Goal: Task Accomplishment & Management: Complete application form

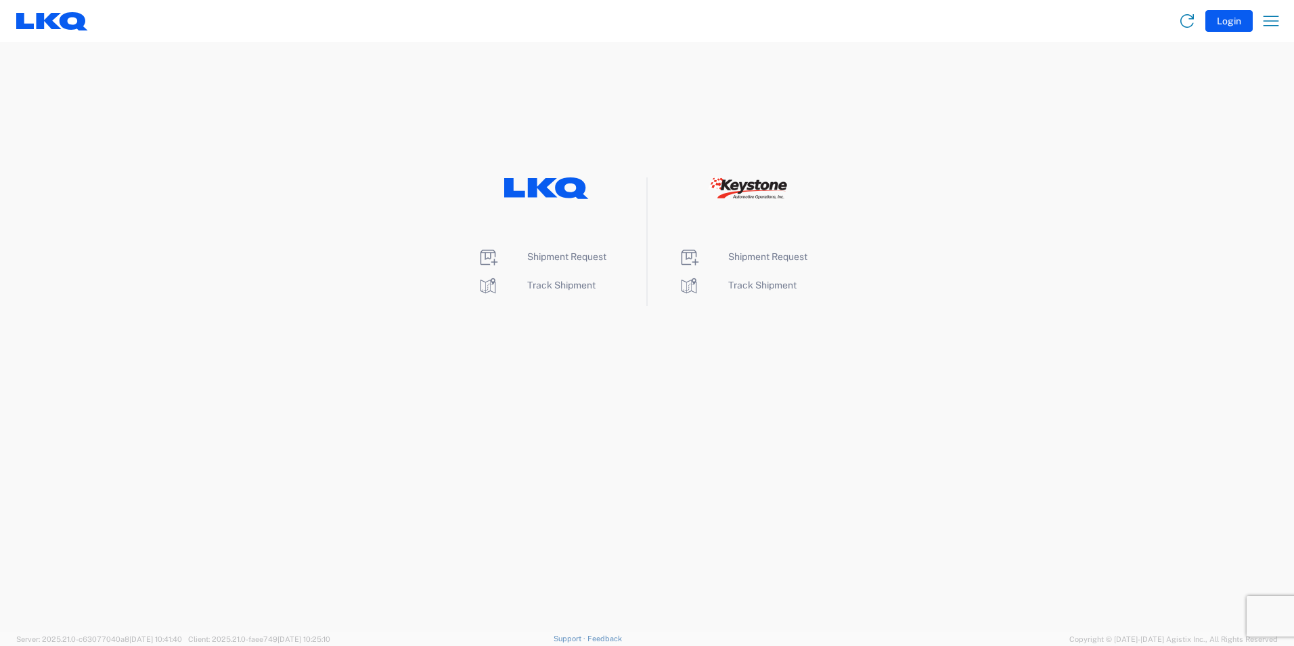
click at [556, 241] on div "Shipment Request Track Shipment" at bounding box center [547, 241] width 201 height 129
click at [556, 179] on icon at bounding box center [546, 188] width 85 height 22
click at [529, 260] on span "Shipment Request" at bounding box center [566, 256] width 79 height 11
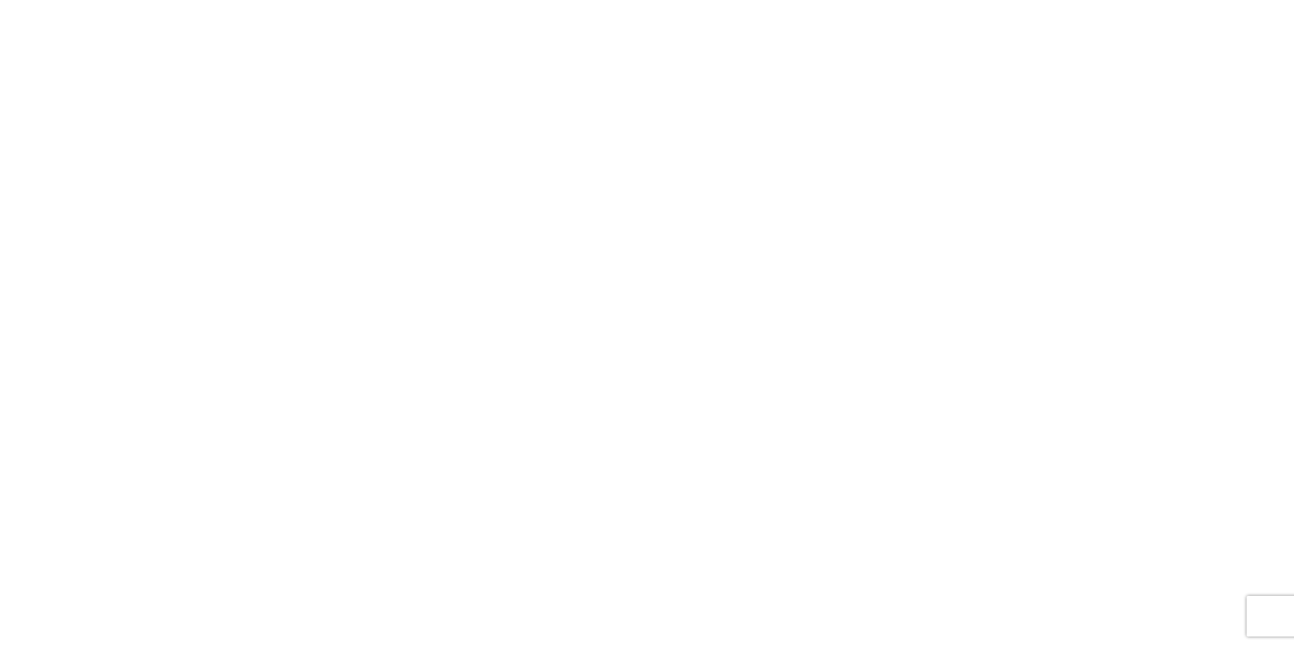
select select "FULL"
select select "LBS"
select select "IN"
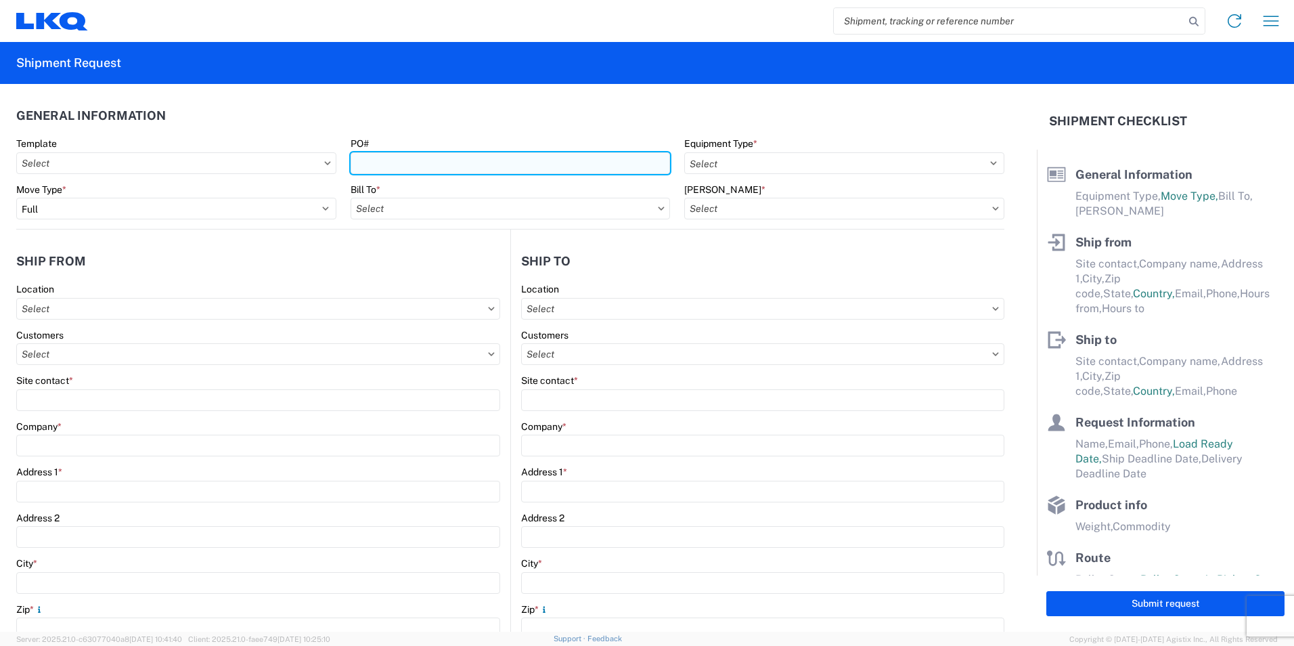
click at [584, 163] on input "PO#" at bounding box center [511, 163] width 320 height 22
type input "1951082"
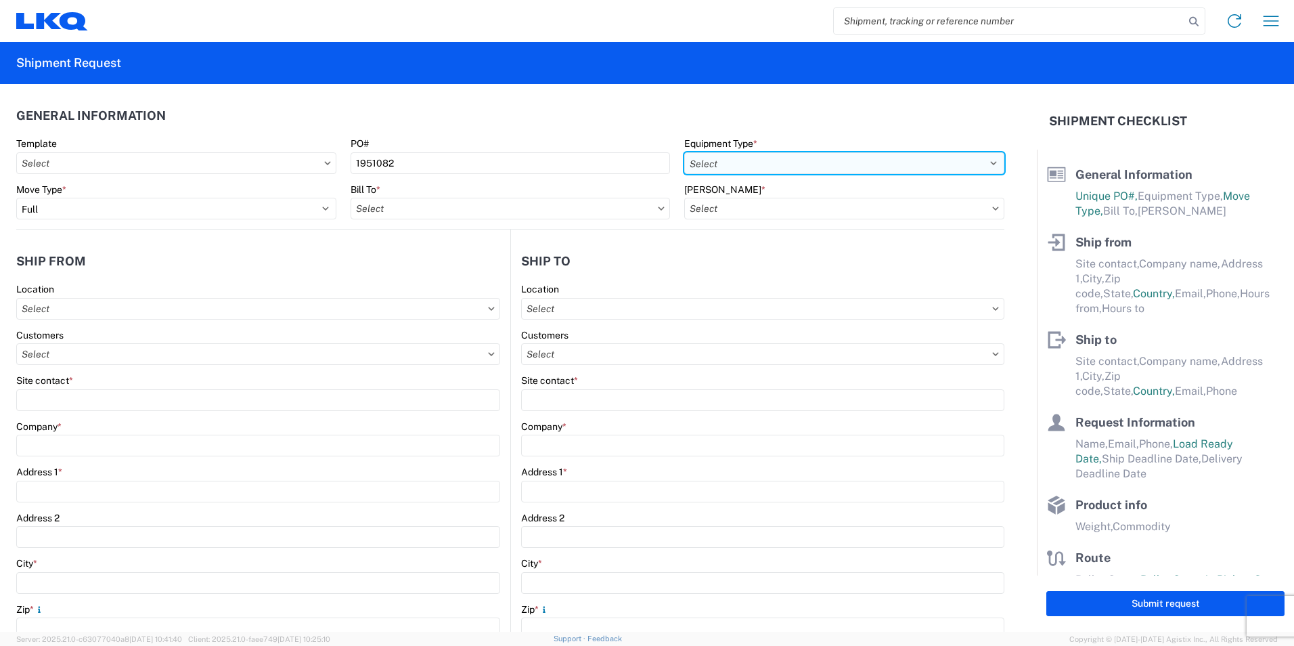
click at [825, 160] on select "Select 53’ Dry Van Flatbed Dropdeck (van) Lowboy (flatbed) Rail" at bounding box center [844, 163] width 320 height 22
select select "STDV"
click at [684, 152] on select "Select 53’ Dry Van Flatbed Dropdeck (van) Lowboy (flatbed) Rail" at bounding box center [844, 163] width 320 height 22
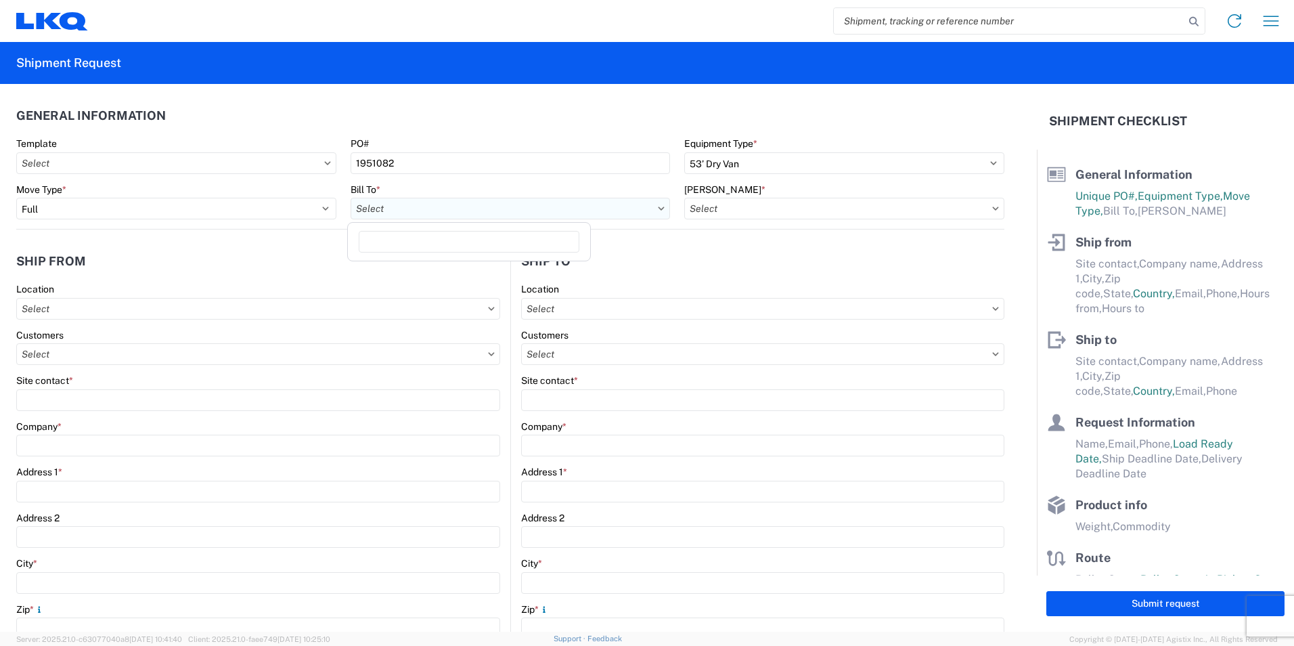
click at [452, 210] on input "text" at bounding box center [511, 209] width 320 height 22
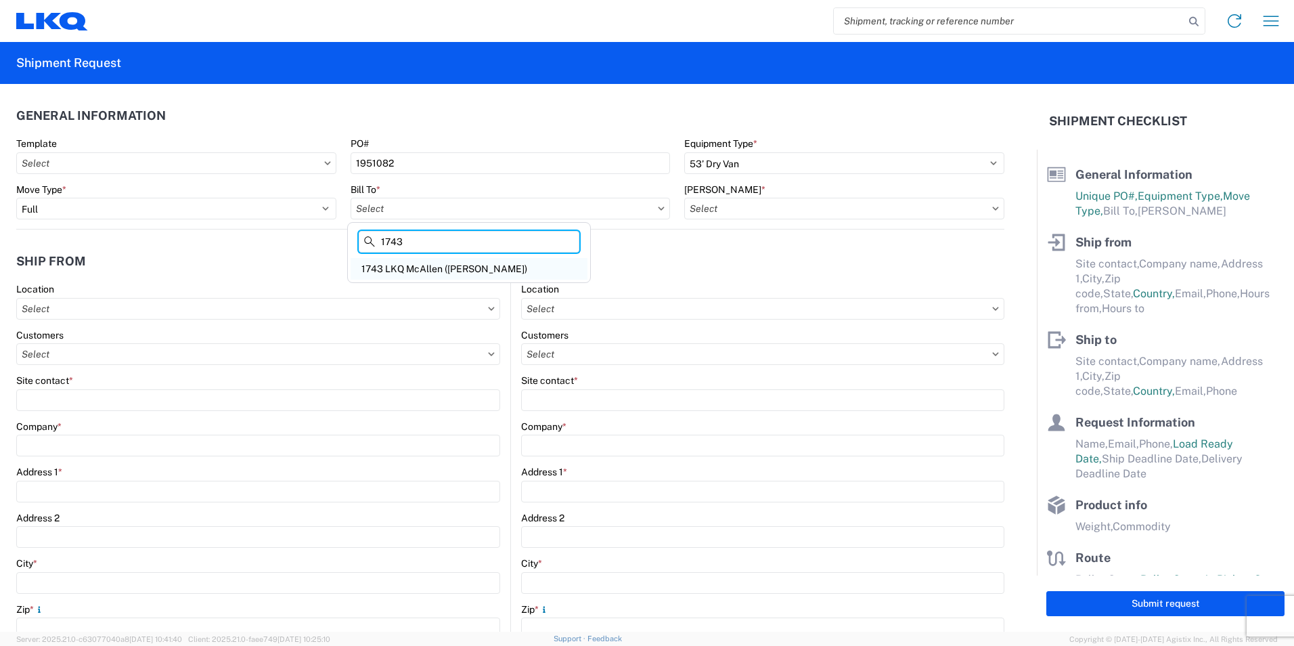
type input "1743"
click at [448, 265] on div "1743 LKQ McAllen ([PERSON_NAME])" at bounding box center [469, 269] width 237 height 22
type input "1743 LKQ McAllen ([PERSON_NAME])"
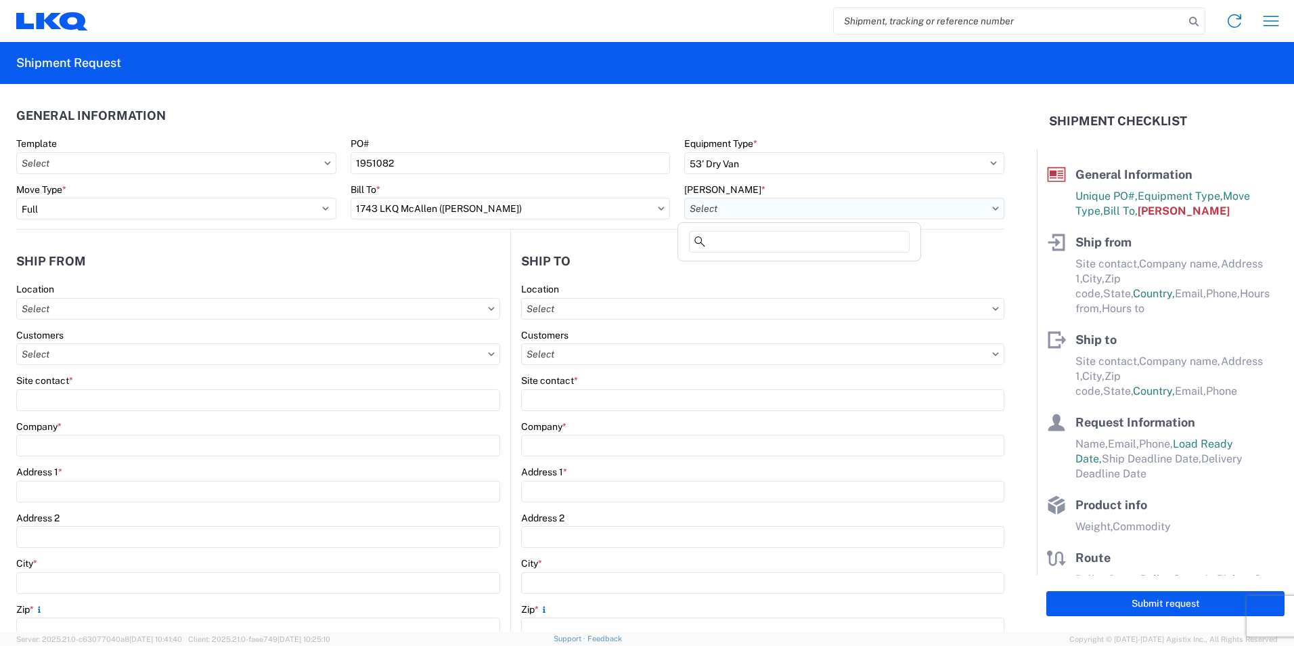
click at [804, 210] on input "text" at bounding box center [844, 209] width 320 height 22
click at [829, 291] on div "1743-6300-66000-0000 - 1743 Freight Out" at bounding box center [799, 291] width 237 height 22
type input "1743-6300-66000-0000 - 1743 Freight Out"
click at [135, 313] on input "text" at bounding box center [258, 309] width 484 height 22
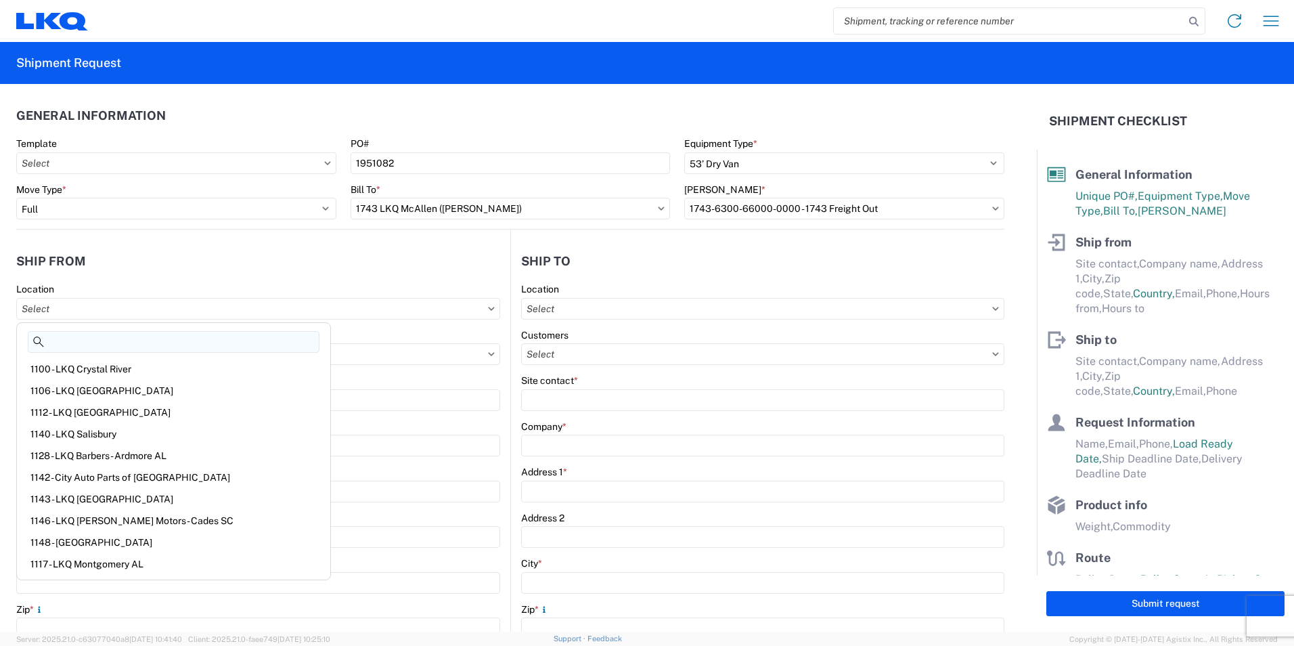
click at [123, 344] on input at bounding box center [174, 342] width 292 height 22
click at [372, 269] on header "Ship from" at bounding box center [263, 261] width 494 height 30
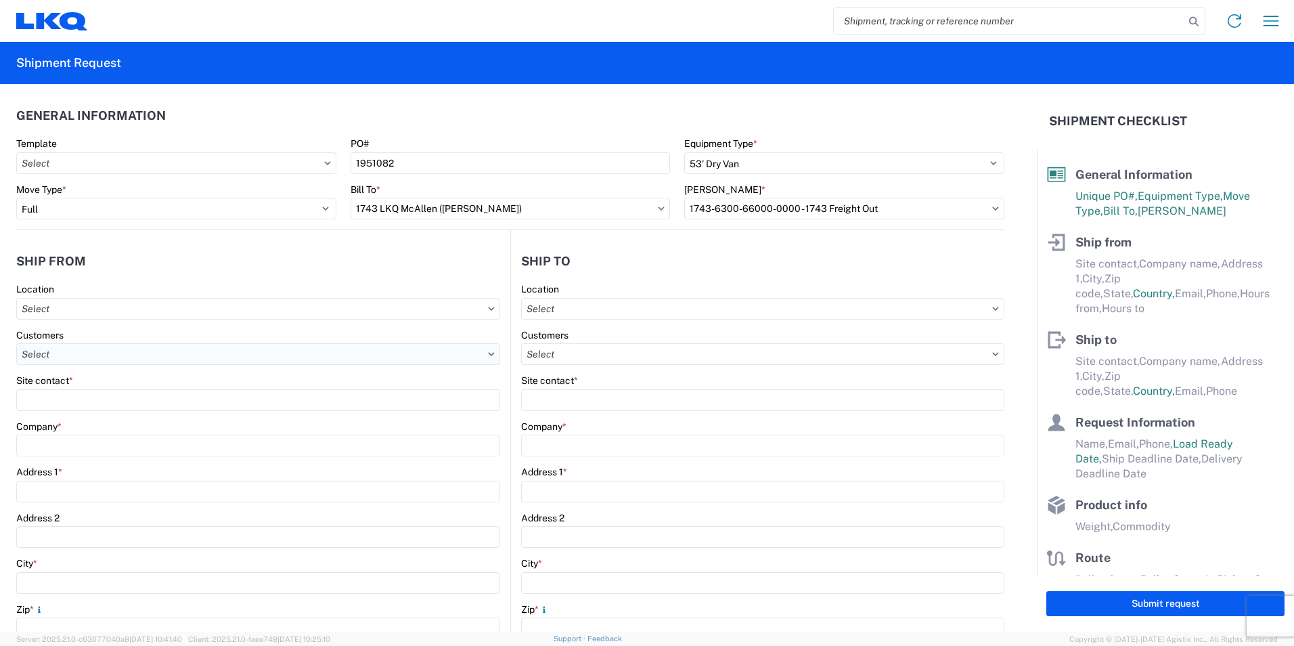
click at [101, 355] on input "text" at bounding box center [258, 354] width 484 height 22
click at [123, 391] on input at bounding box center [138, 387] width 221 height 22
type input "VICTORY"
click at [251, 286] on div "Location" at bounding box center [258, 289] width 484 height 12
click at [129, 305] on input "text" at bounding box center [258, 309] width 484 height 22
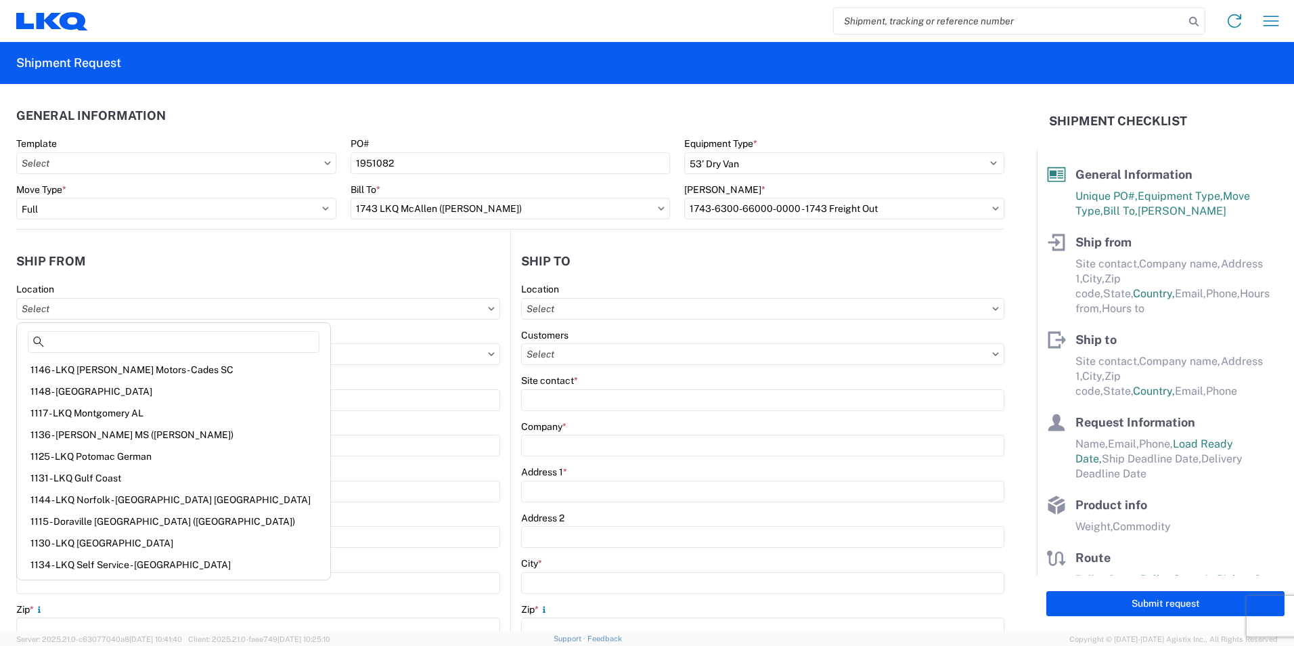
scroll to position [214, 0]
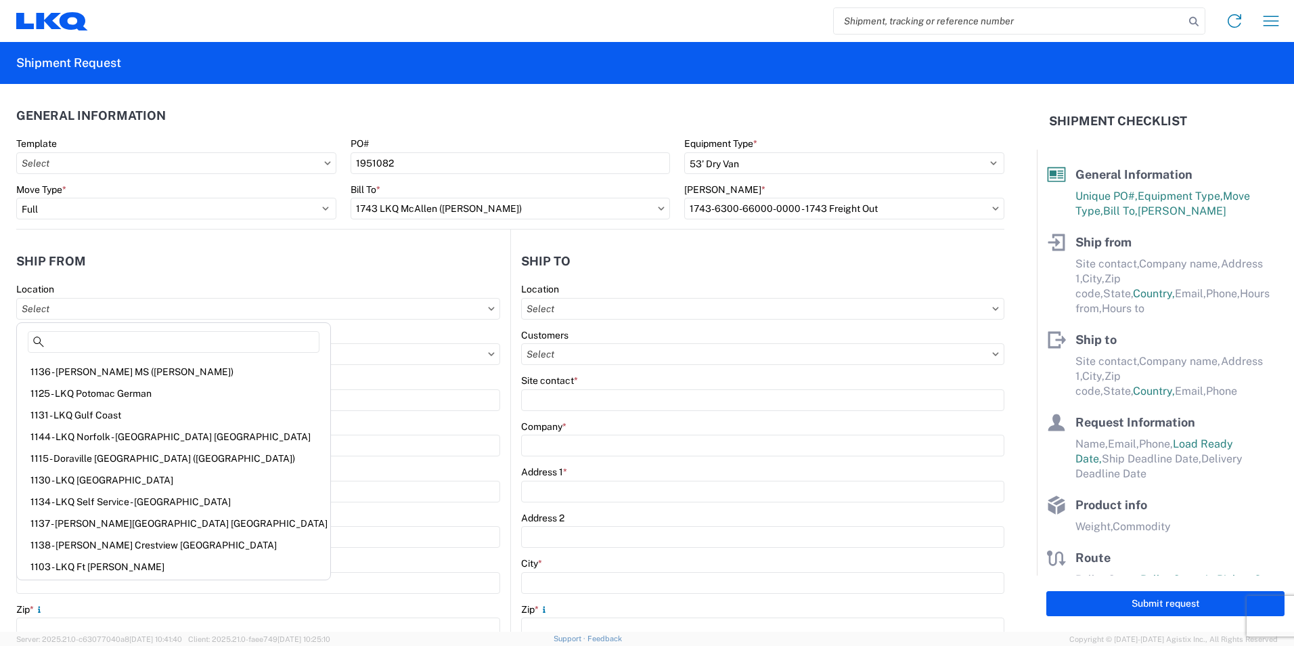
click at [273, 246] on header "Ship from" at bounding box center [263, 261] width 494 height 30
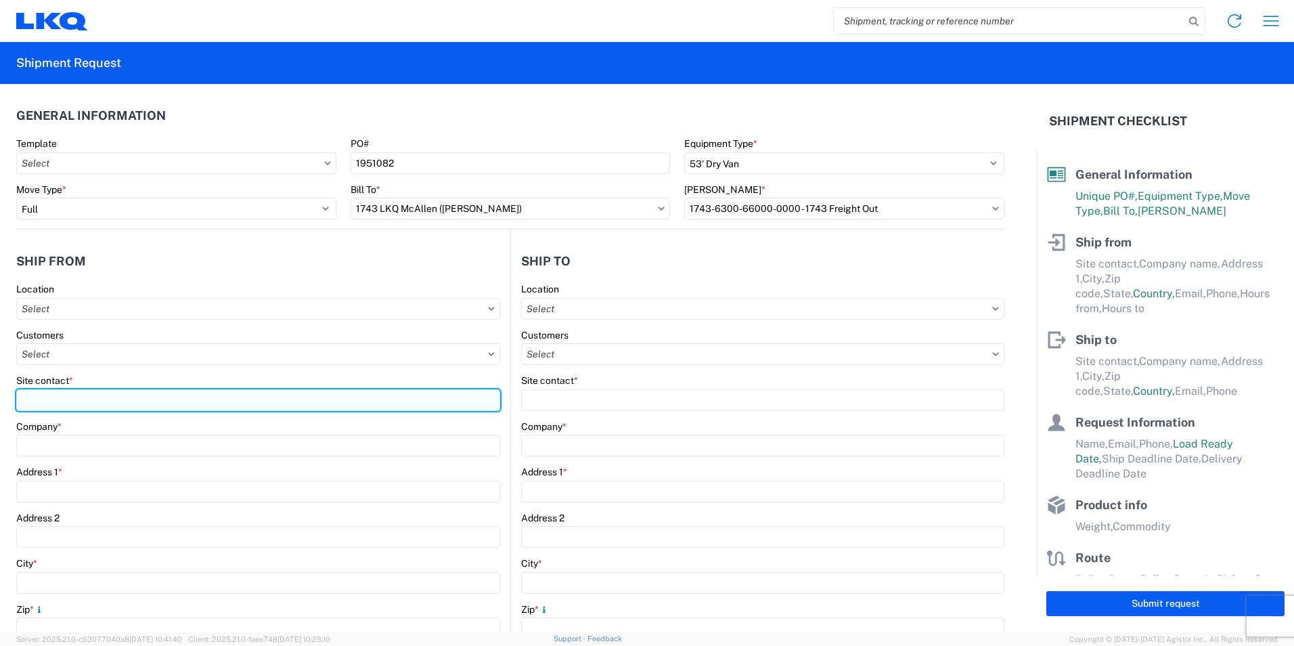
click at [98, 403] on input "Site contact *" at bounding box center [258, 400] width 484 height 22
type input "[PERSON_NAME]"
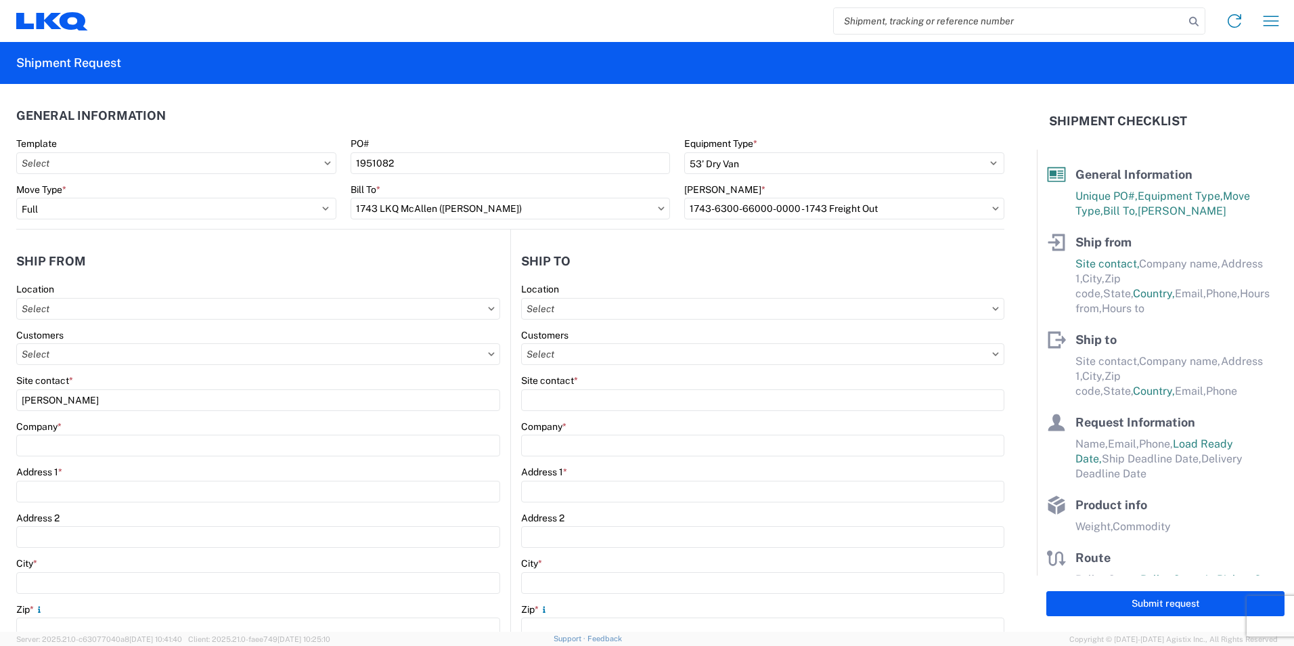
click at [129, 374] on div "Site contact *" at bounding box center [258, 380] width 484 height 12
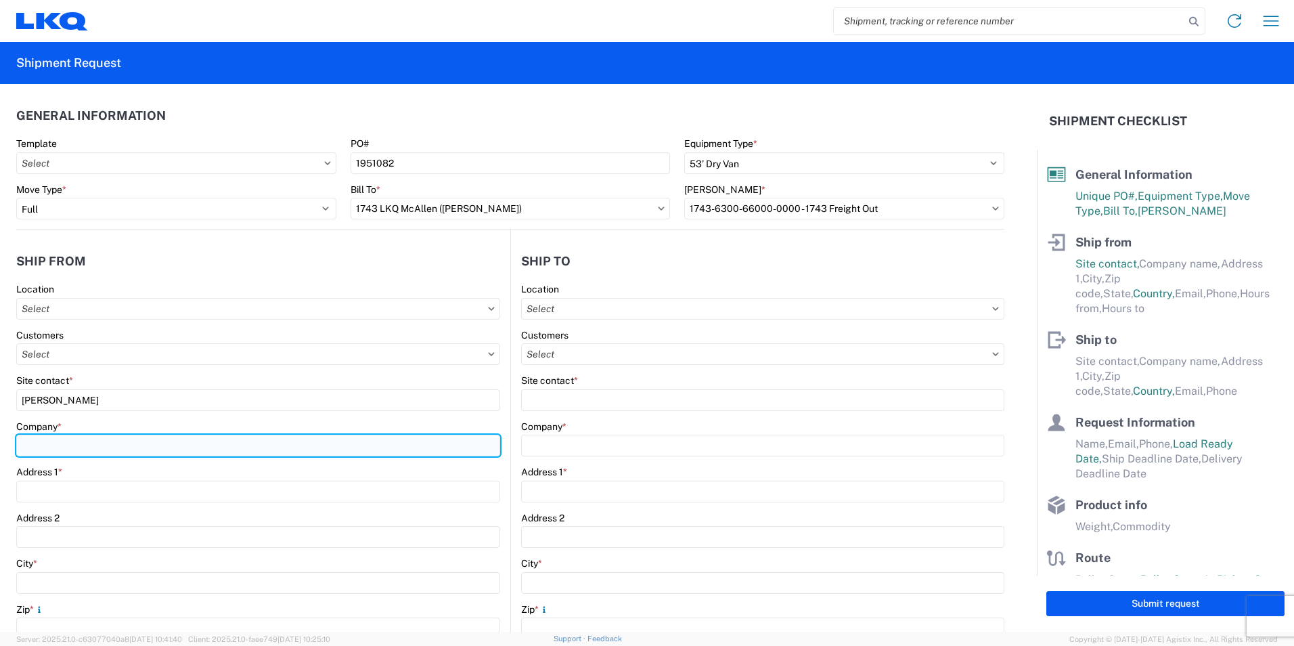
click at [66, 444] on input "Company *" at bounding box center [258, 446] width 484 height 22
type input "VICTORY PACKAGING - FT. WOR"
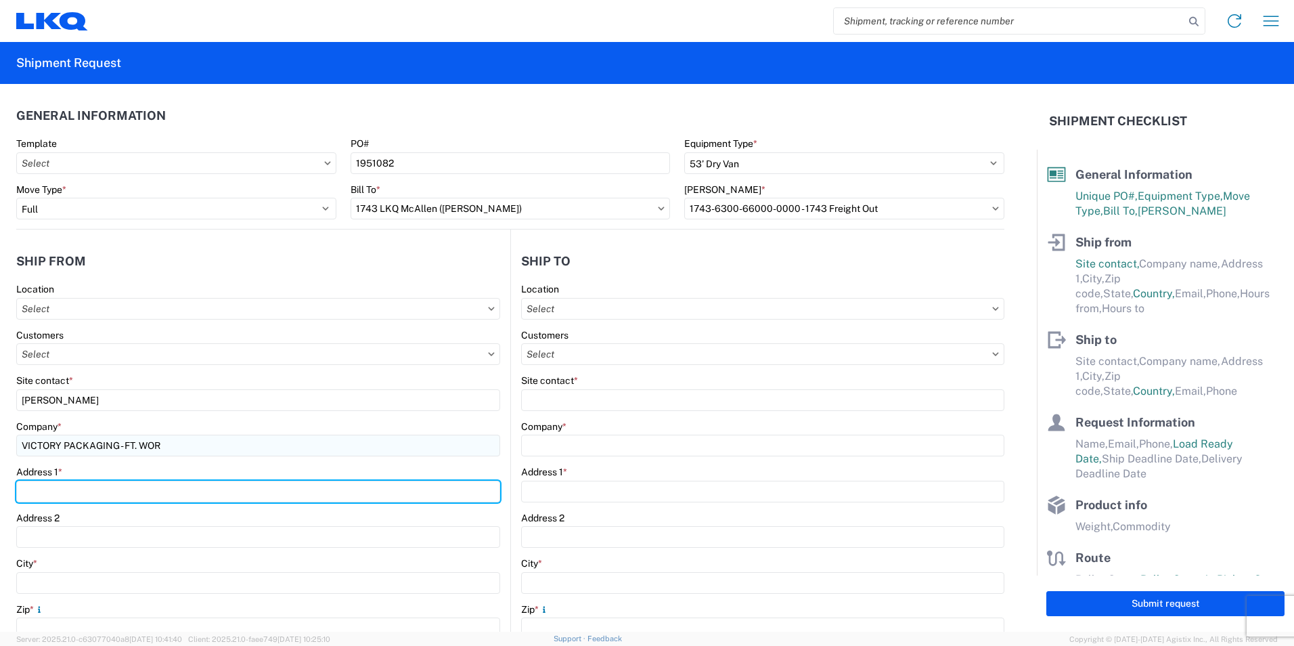
type input "[STREET_ADDRESS]"
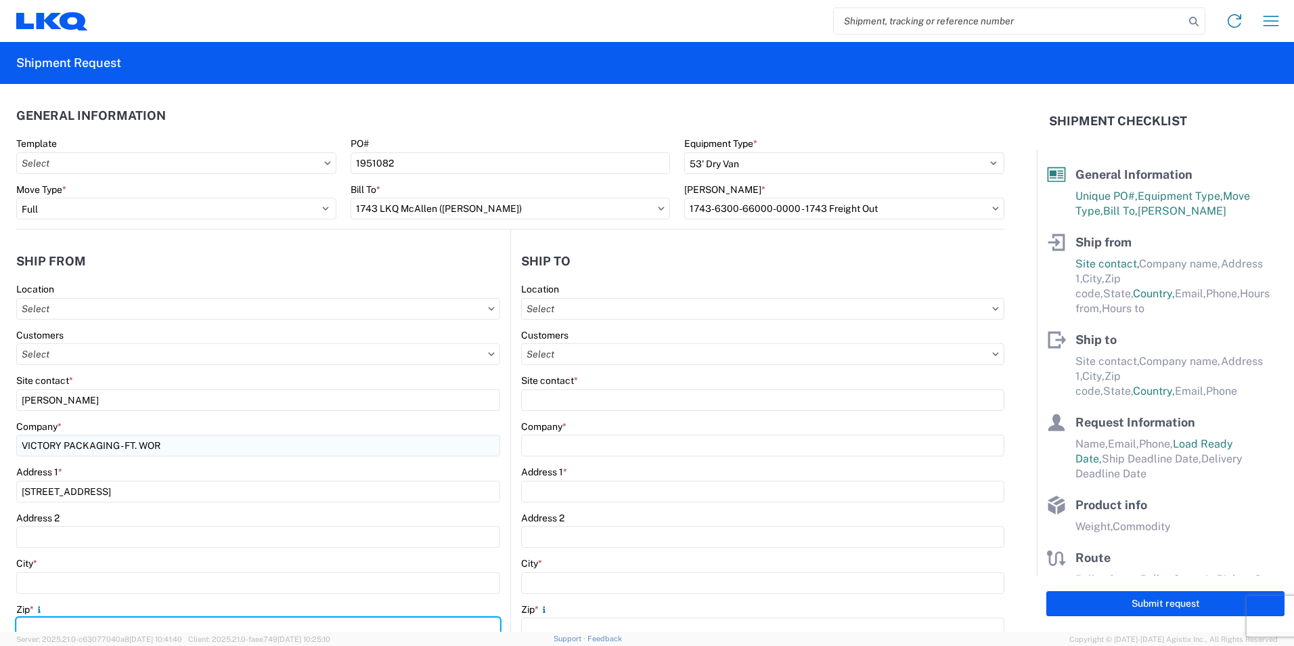
type input "76155"
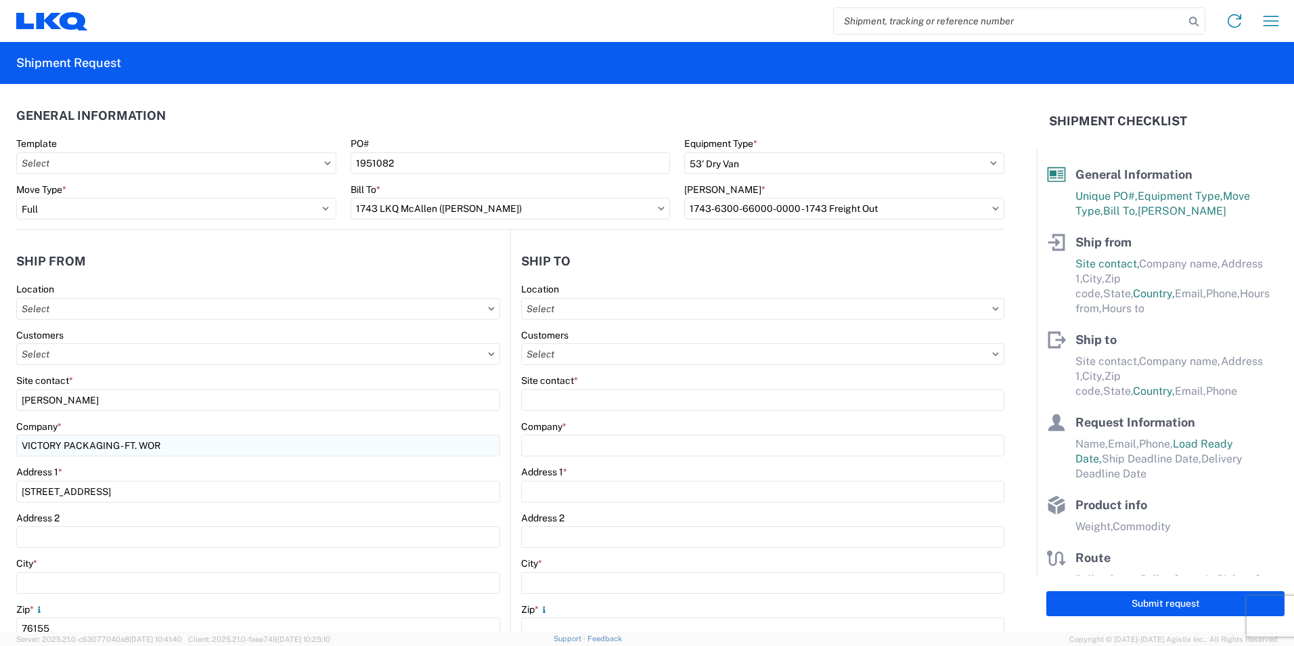
type input "[EMAIL_ADDRESS][DOMAIN_NAME]"
type input "8175325445"
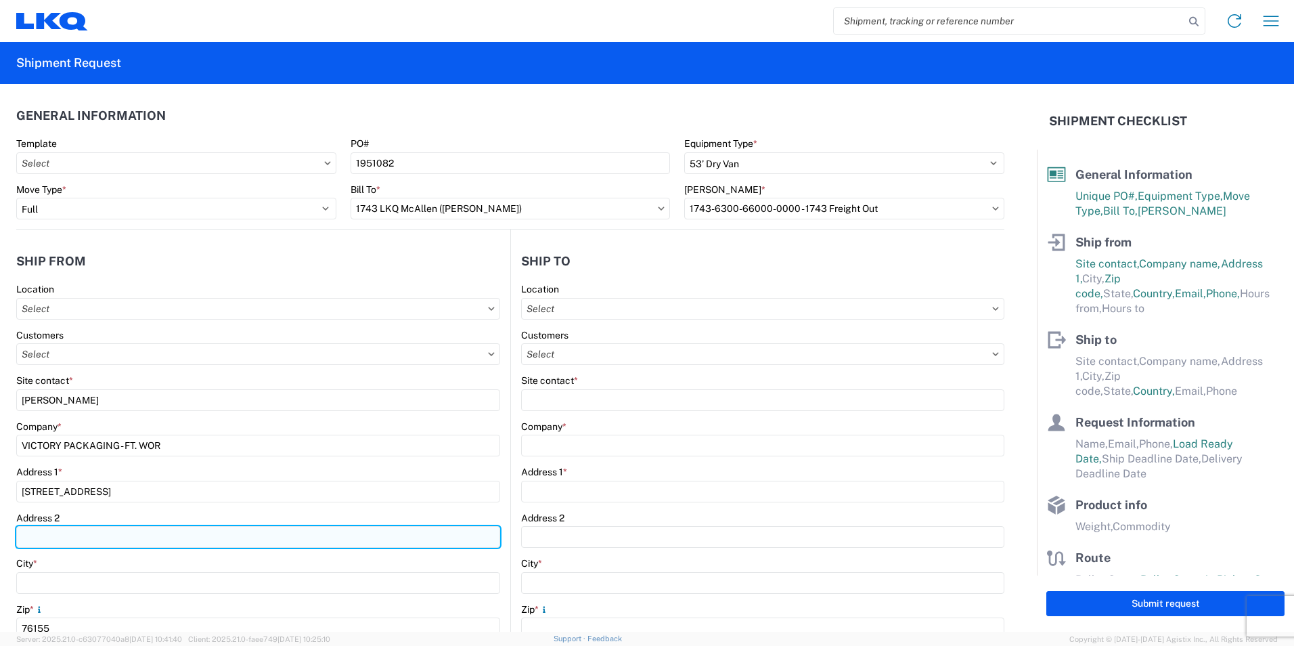
click at [115, 538] on input "Address 2" at bounding box center [258, 537] width 484 height 22
type input "1"
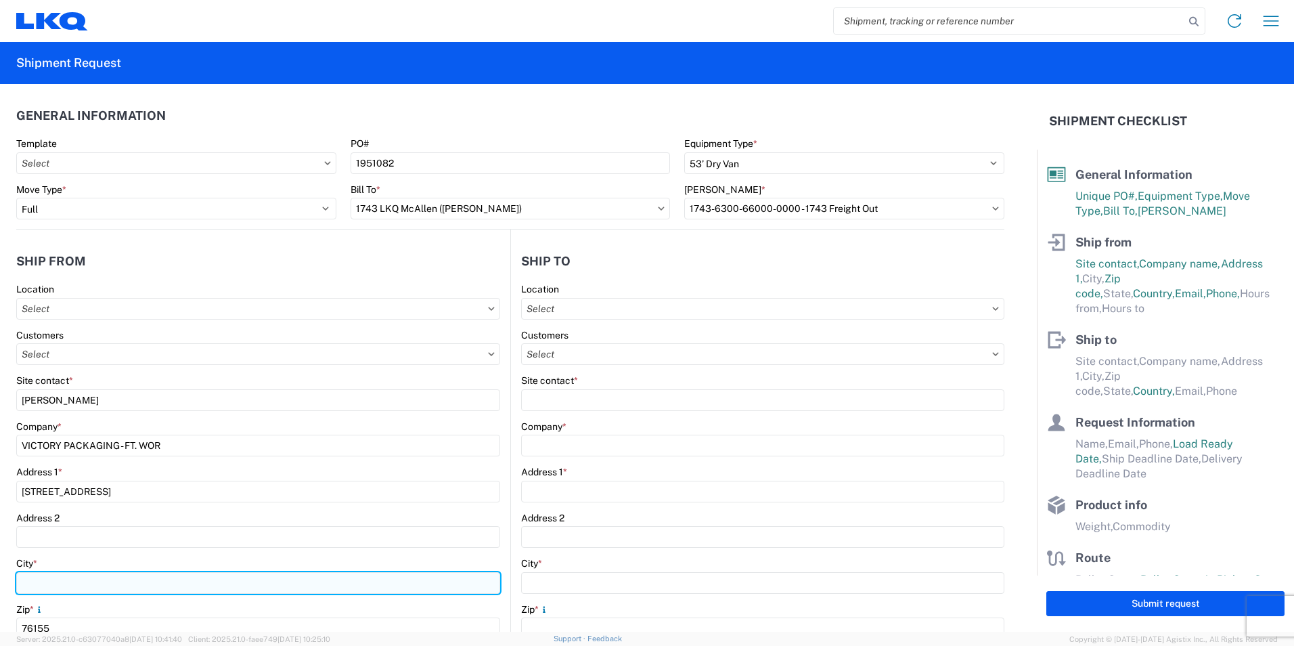
click at [69, 585] on input "City *" at bounding box center [258, 583] width 484 height 22
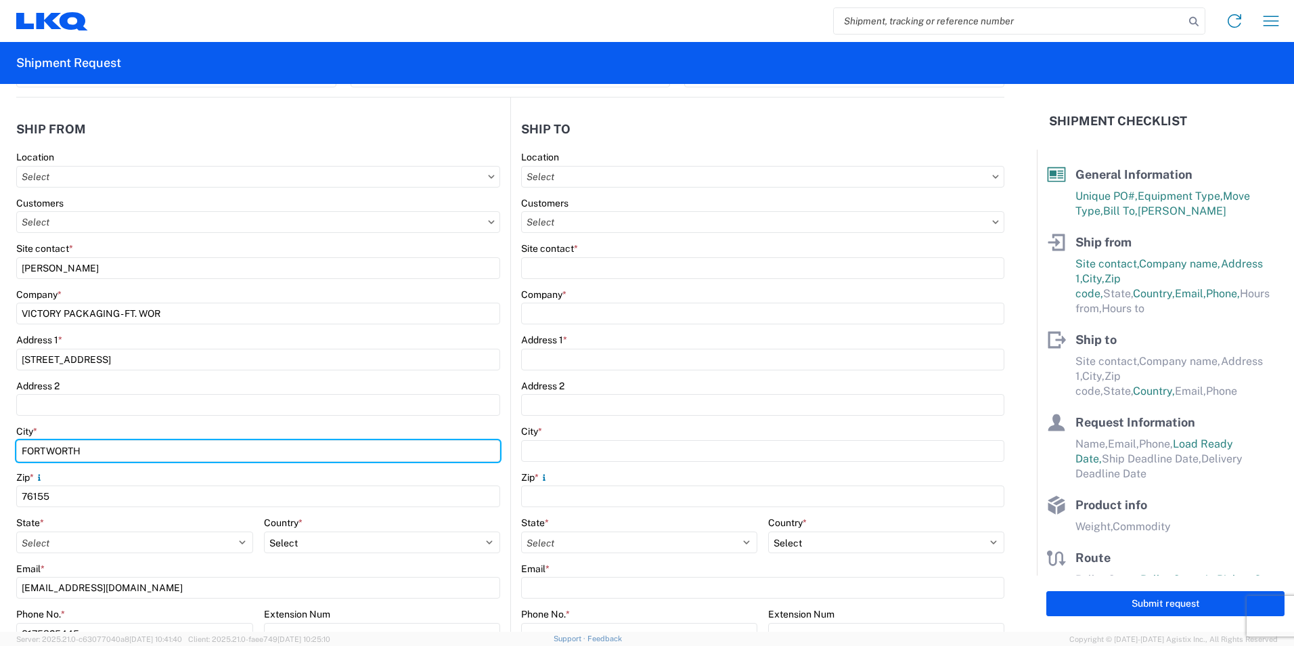
scroll to position [158, 0]
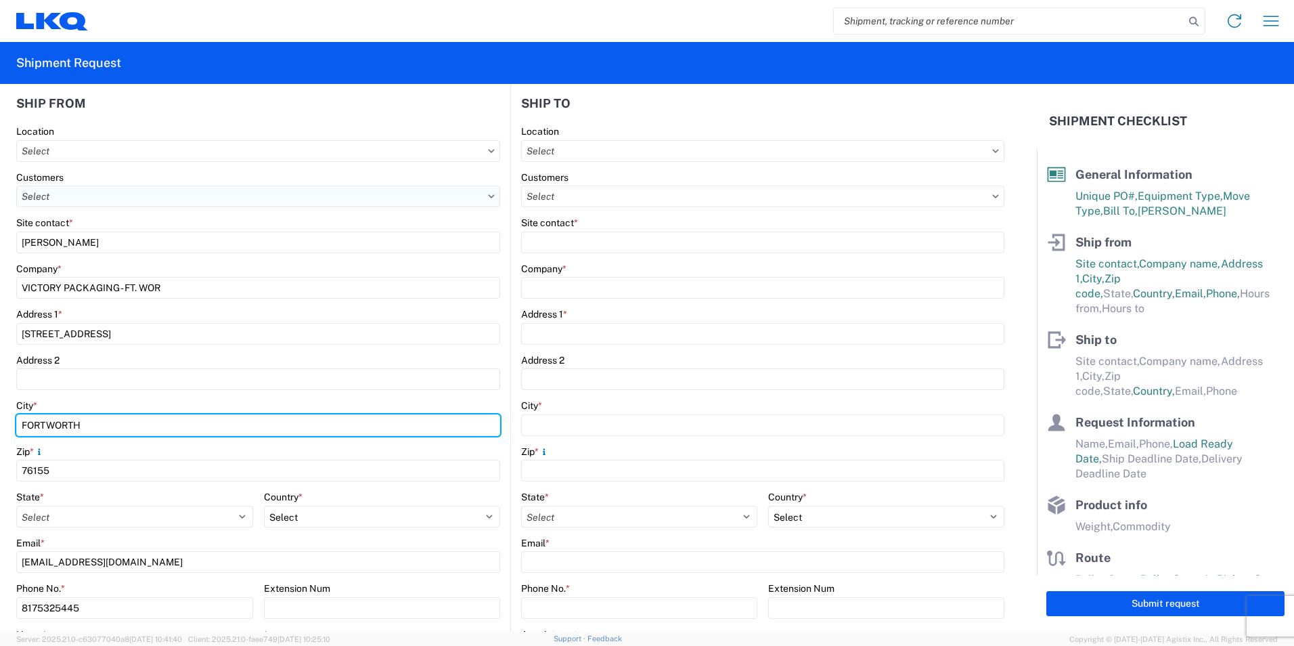
type input "FORTWORTH"
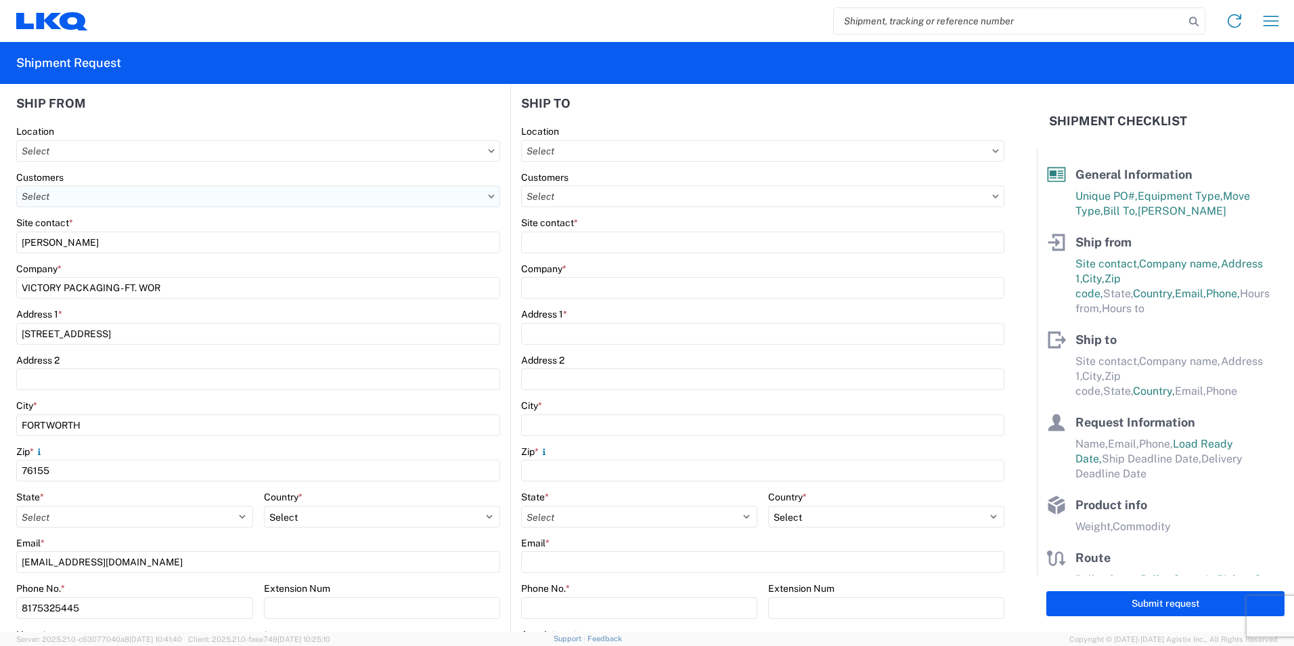
drag, startPoint x: 477, startPoint y: 195, endPoint x: 470, endPoint y: 194, distance: 6.8
click at [473, 194] on input "text" at bounding box center [258, 196] width 484 height 22
click at [106, 228] on input at bounding box center [138, 230] width 221 height 22
type input "VICTORY PACKAGING"
click at [341, 254] on agx-form-control-wrapper-v2 "Site contact * [PERSON_NAME]" at bounding box center [258, 240] width 484 height 46
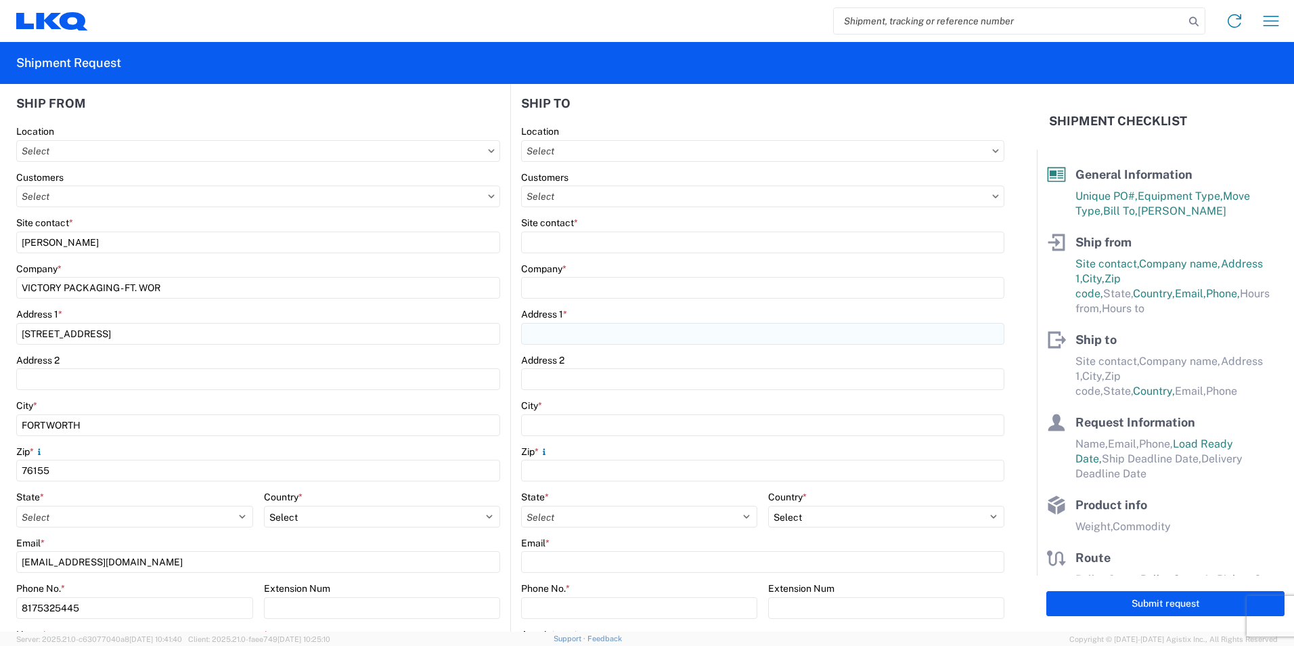
scroll to position [0, 0]
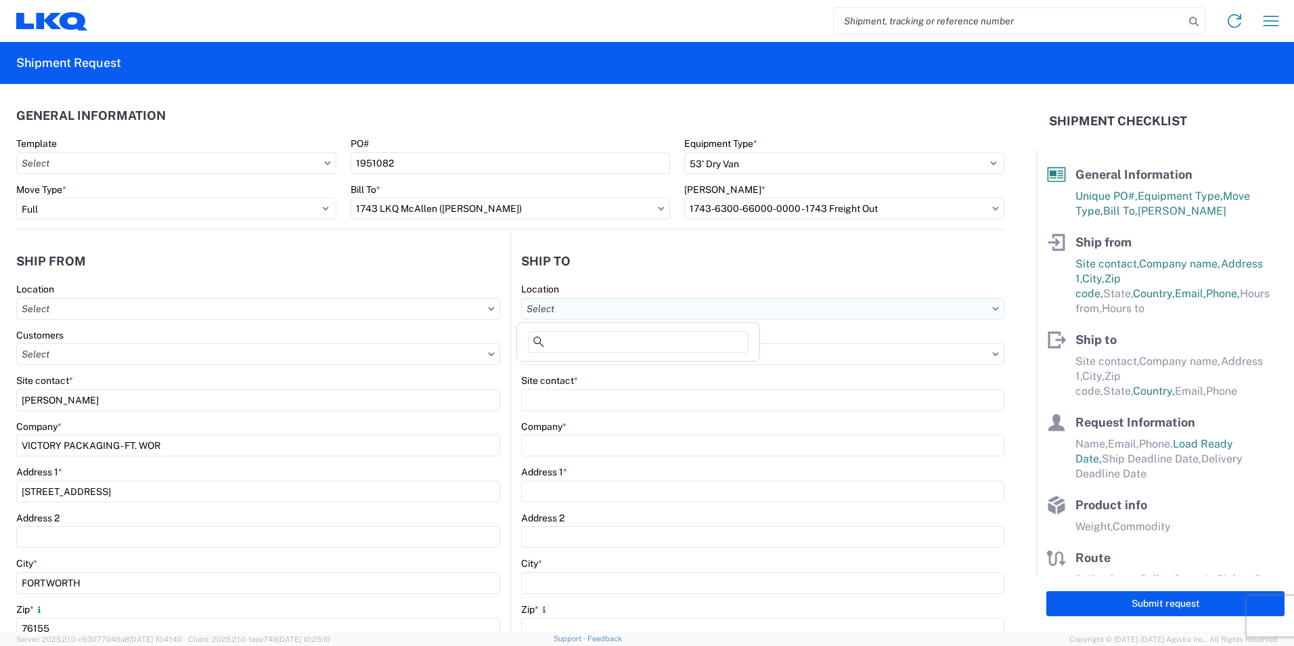
click at [633, 311] on input "text" at bounding box center [762, 309] width 483 height 22
type input "1743"
click at [613, 368] on div "1743 LKQ McAllen ([PERSON_NAME])" at bounding box center [638, 369] width 237 height 22
type input "1743 LKQ McAllen ([PERSON_NAME])"
type input "LKQ Corporation"
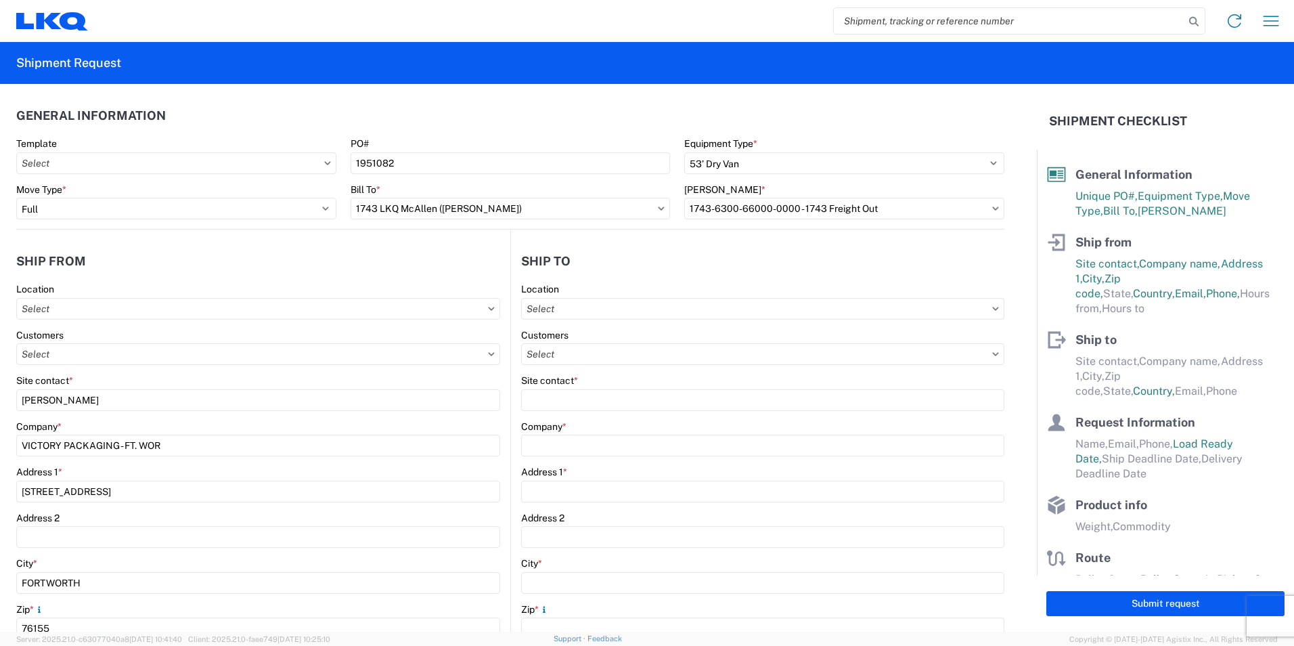
type input "3965 S FM 493"
type input "[PERSON_NAME]"
type input "78537"
select select "US"
type input "[PHONE_NUMBER]"
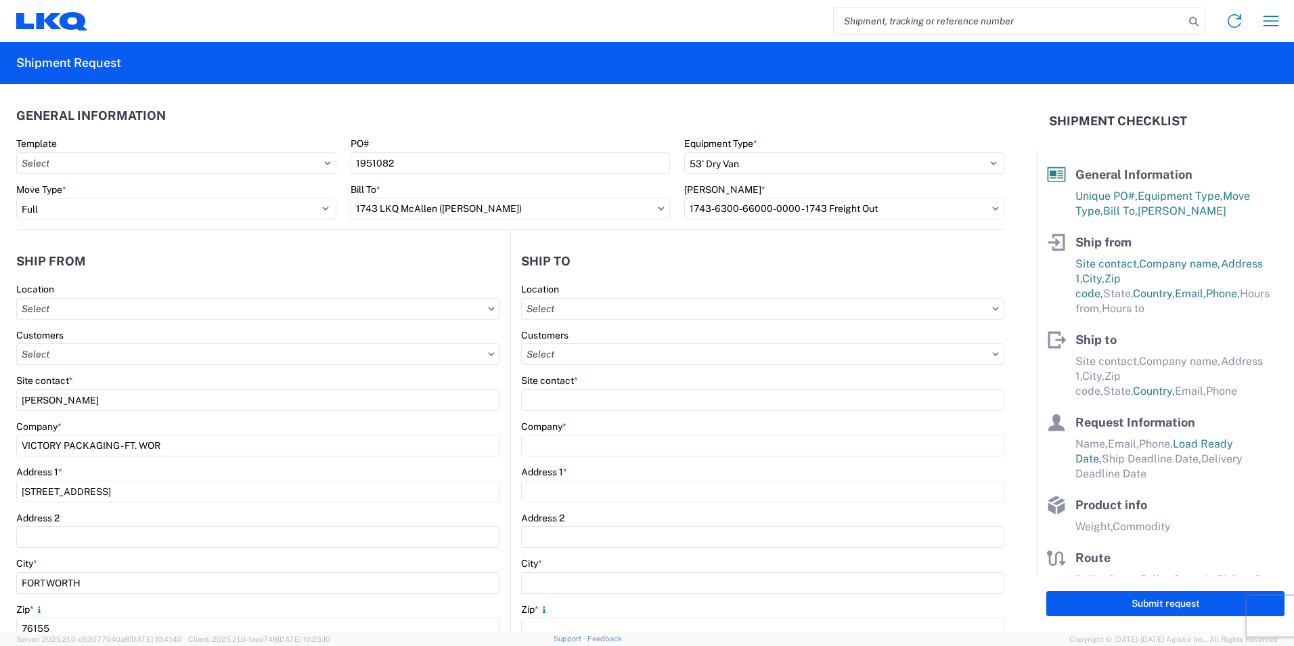
type input "08:00"
type input "15:00"
select select "[GEOGRAPHIC_DATA]"
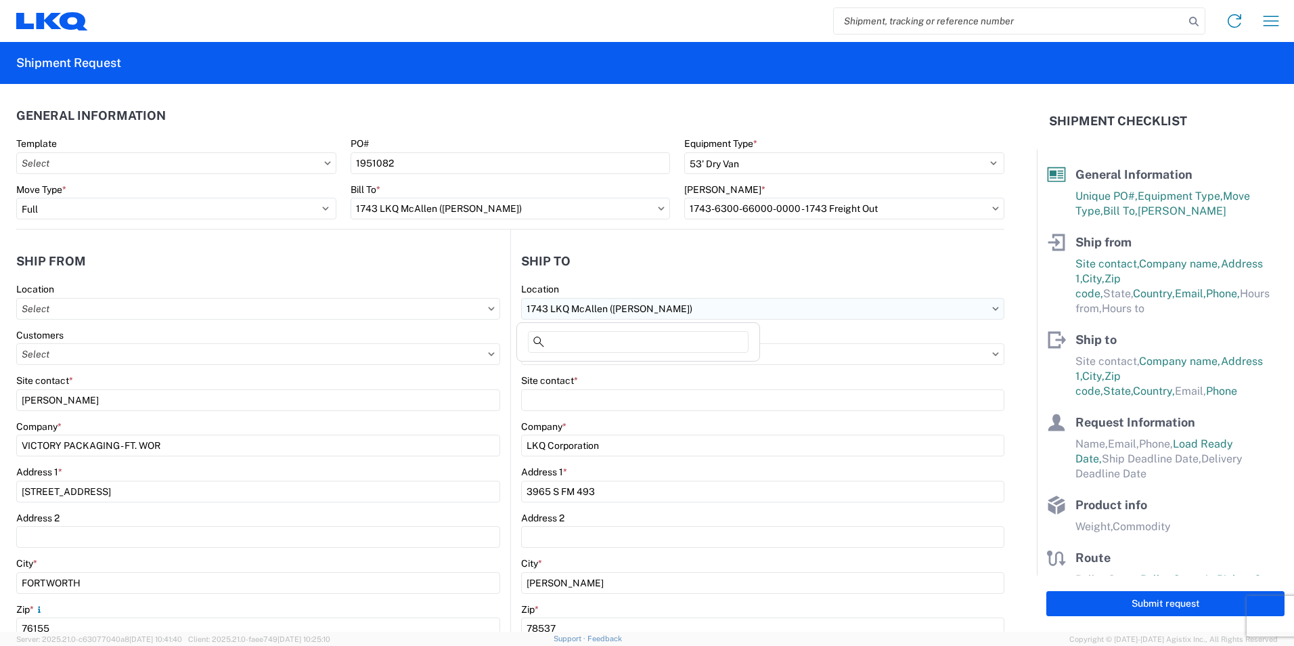
drag, startPoint x: 640, startPoint y: 316, endPoint x: 647, endPoint y: 315, distance: 6.9
click at [642, 315] on input "1743 LKQ McAllen ([PERSON_NAME])" at bounding box center [762, 309] width 483 height 22
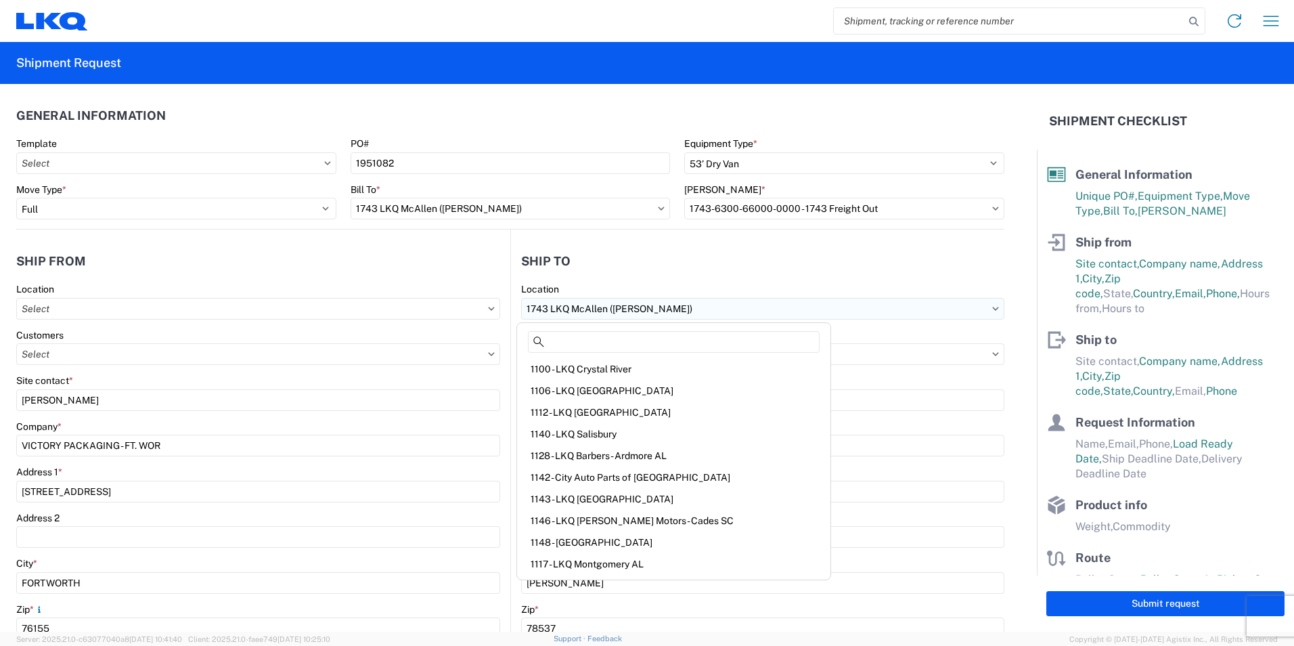
click at [652, 308] on input "1743 LKQ McAllen ([PERSON_NAME])" at bounding box center [762, 309] width 483 height 22
click at [852, 357] on input "text" at bounding box center [762, 354] width 483 height 22
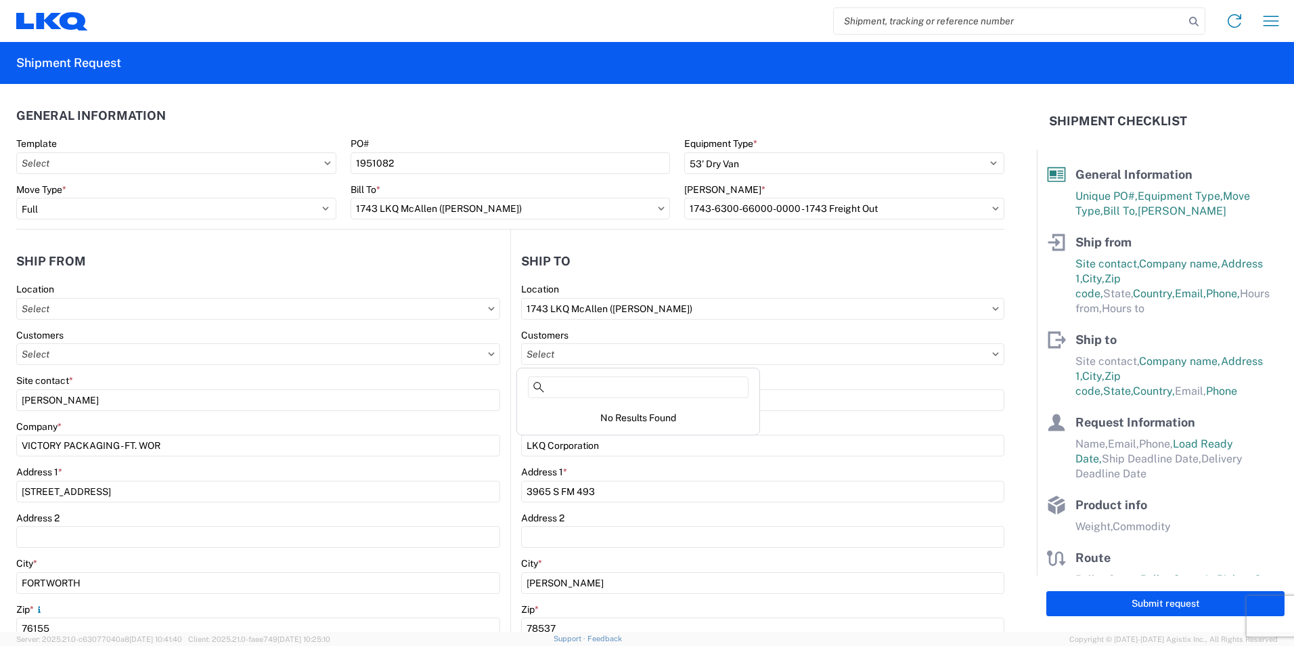
click at [850, 332] on div "Customers" at bounding box center [762, 335] width 483 height 12
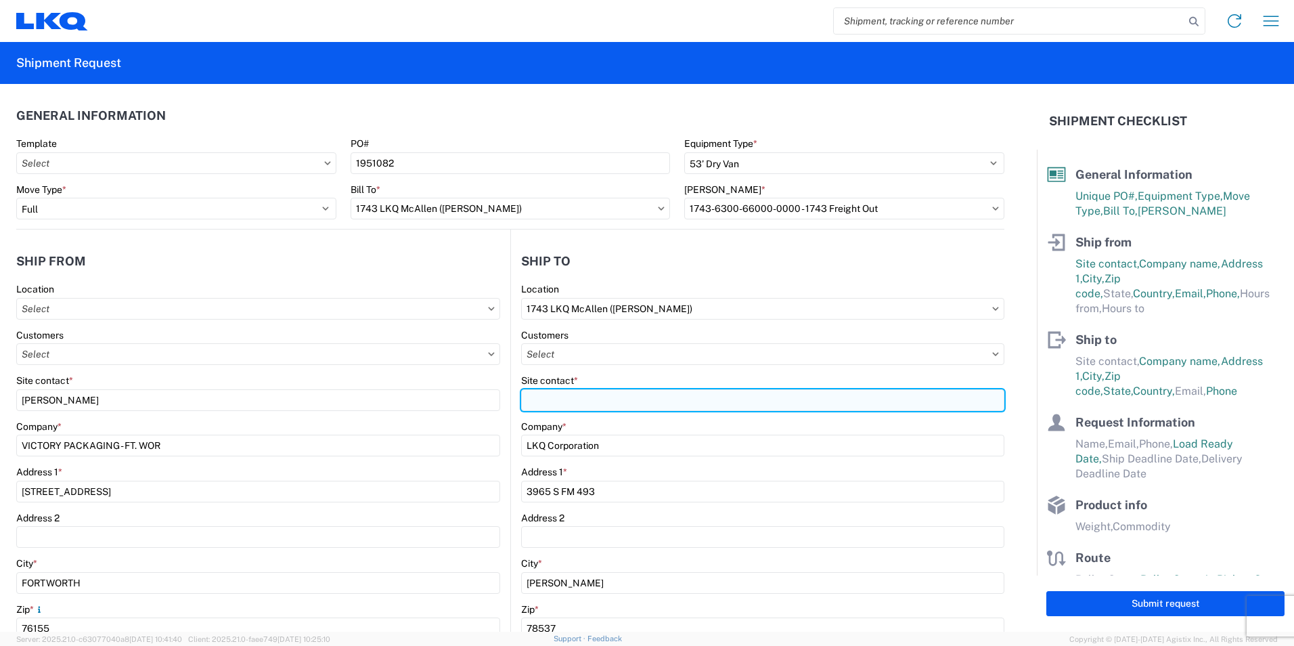
click at [589, 397] on input "Site contact *" at bounding box center [762, 400] width 483 height 22
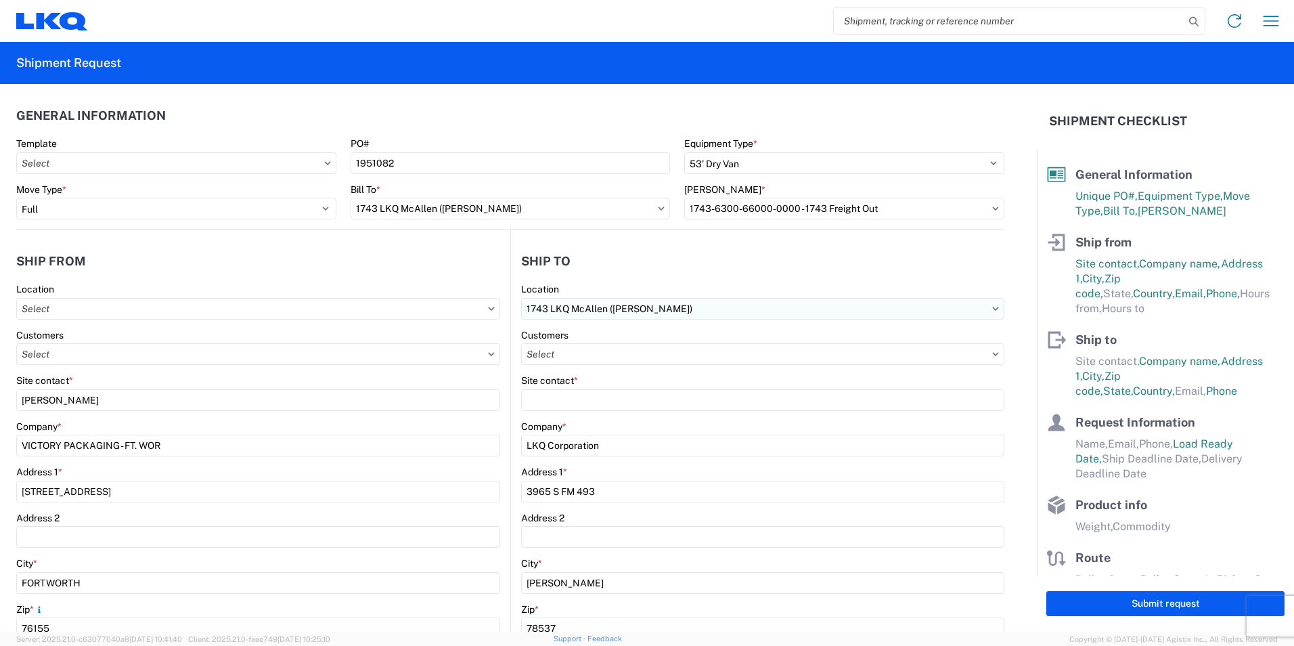
click at [751, 309] on input "1743 LKQ McAllen ([PERSON_NAME])" at bounding box center [762, 309] width 483 height 22
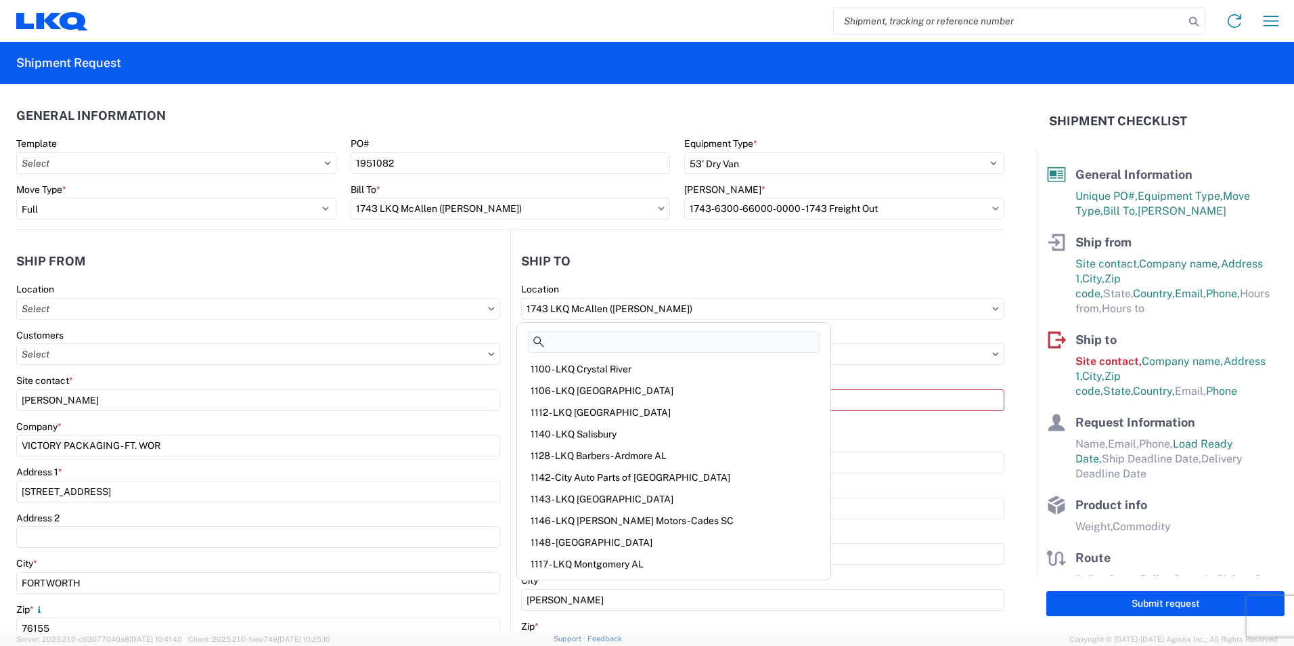
click at [597, 338] on input at bounding box center [674, 342] width 292 height 22
type input "LKQ"
click at [849, 341] on div "Customers" at bounding box center [762, 335] width 483 height 12
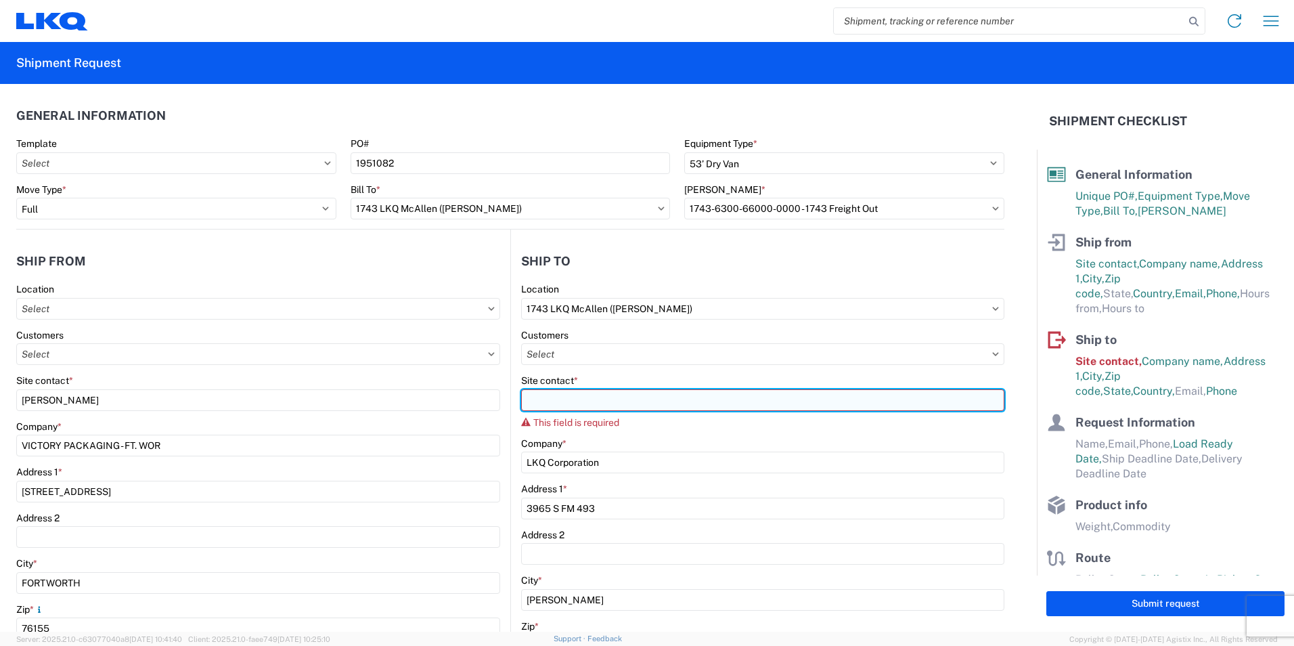
click at [596, 403] on input "Site contact *" at bounding box center [762, 400] width 483 height 22
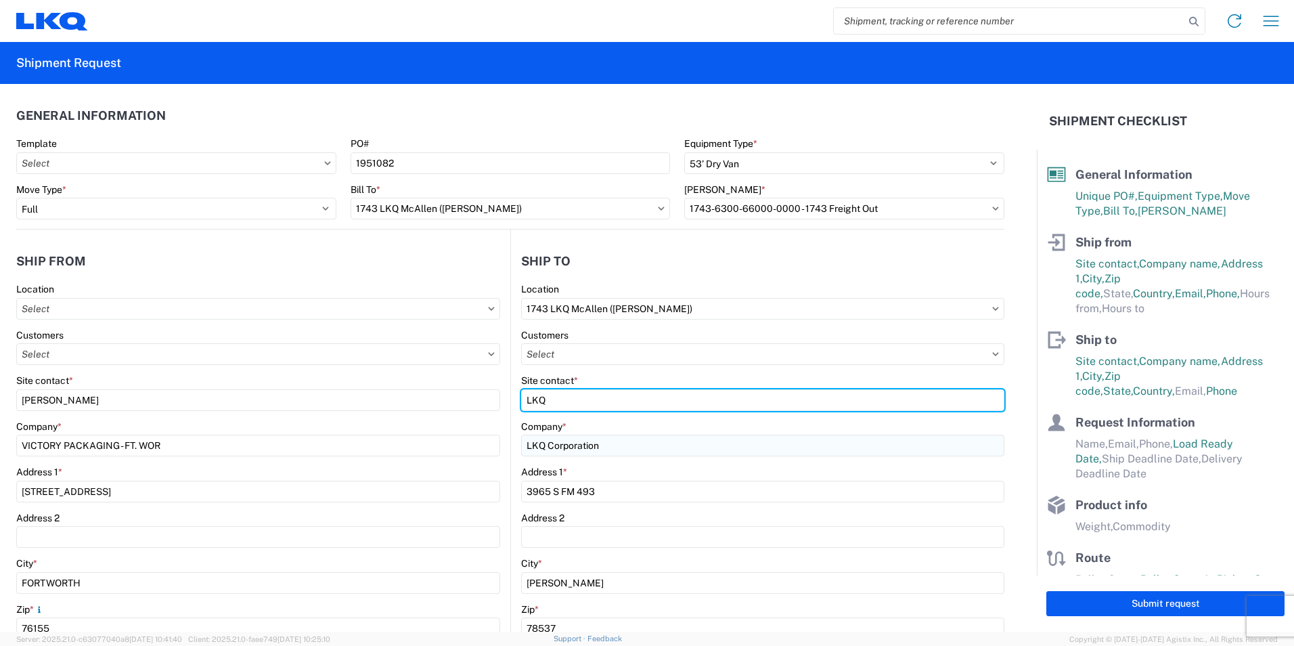
type input "LKQ"
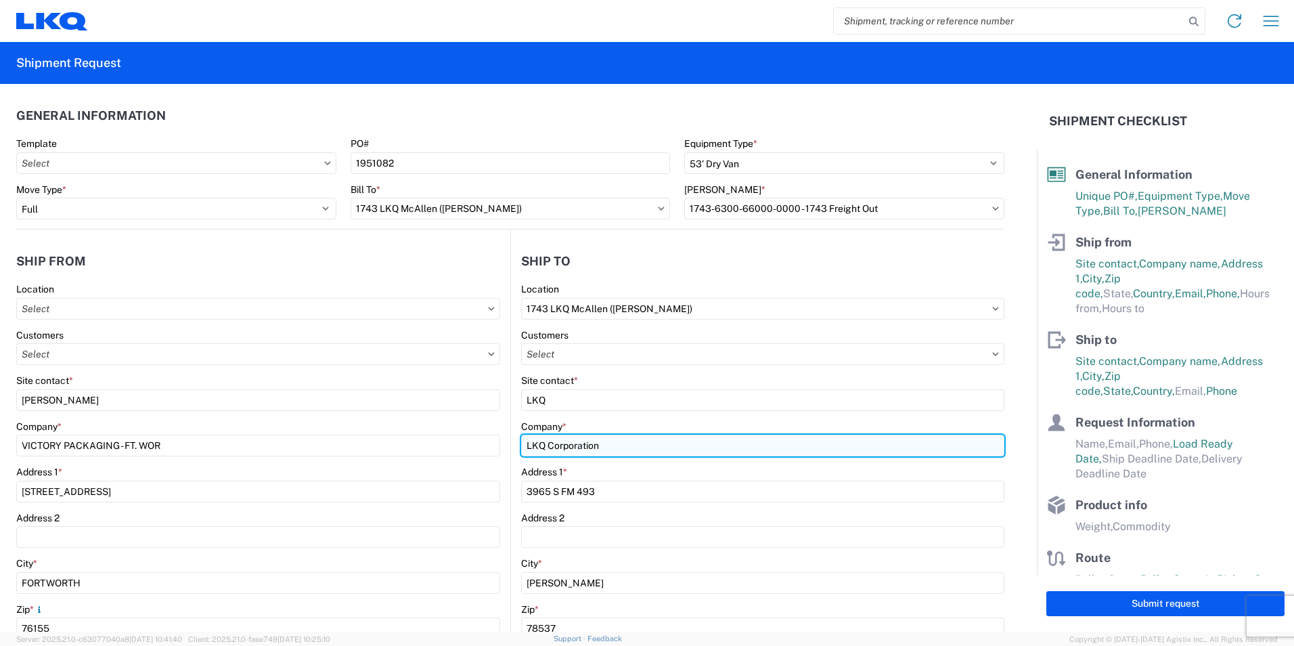
click at [663, 441] on input "LKQ Corporation" at bounding box center [762, 446] width 483 height 22
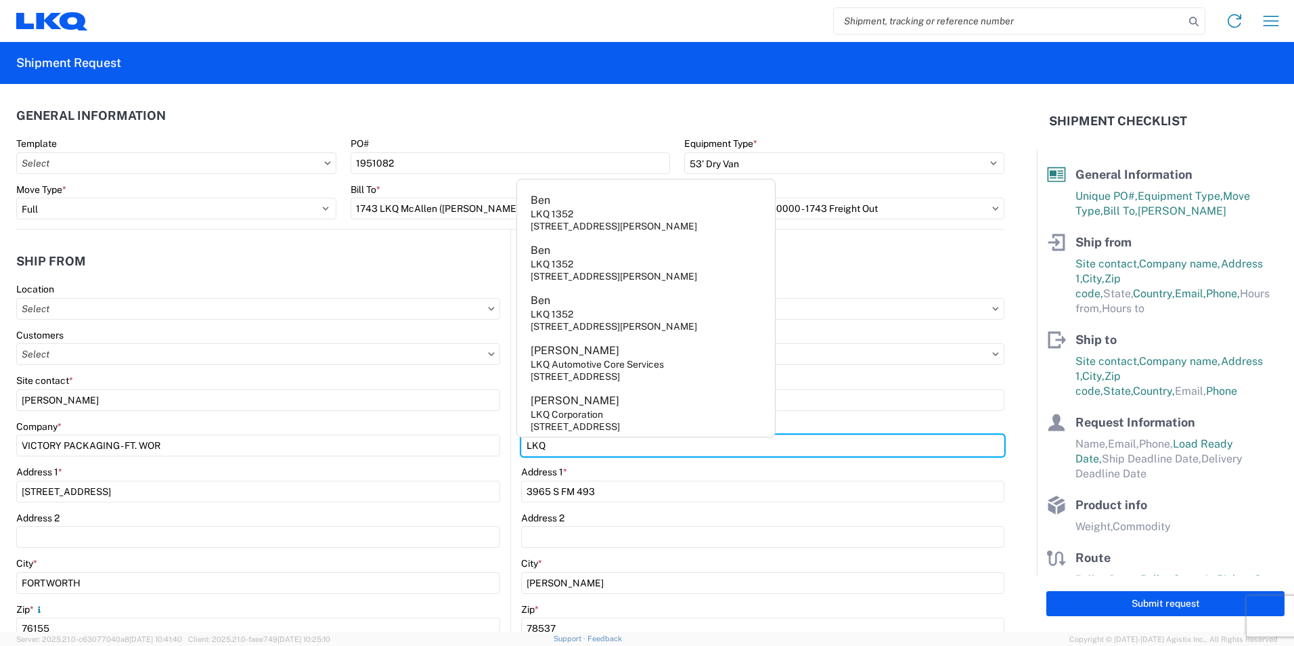
type input "LKQ"
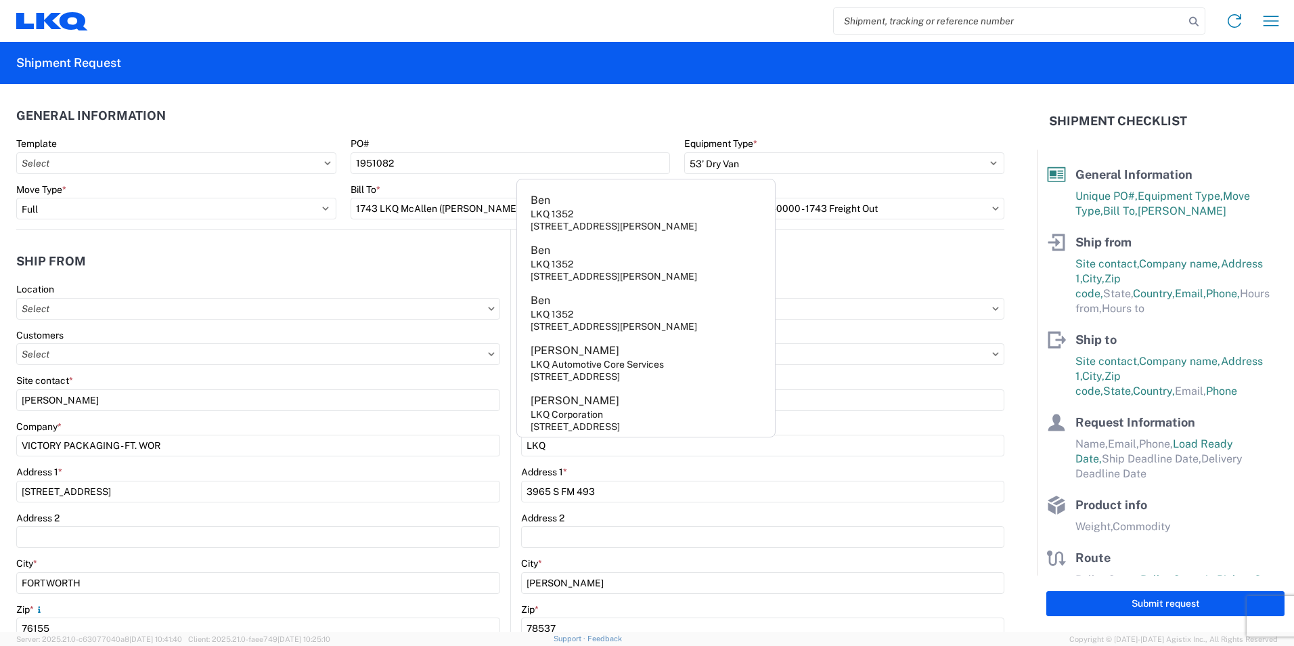
click at [1013, 395] on form "General Information Template PO# 1951082 Equipment Type * Select 53’ Dry Van Fl…" at bounding box center [518, 358] width 1037 height 548
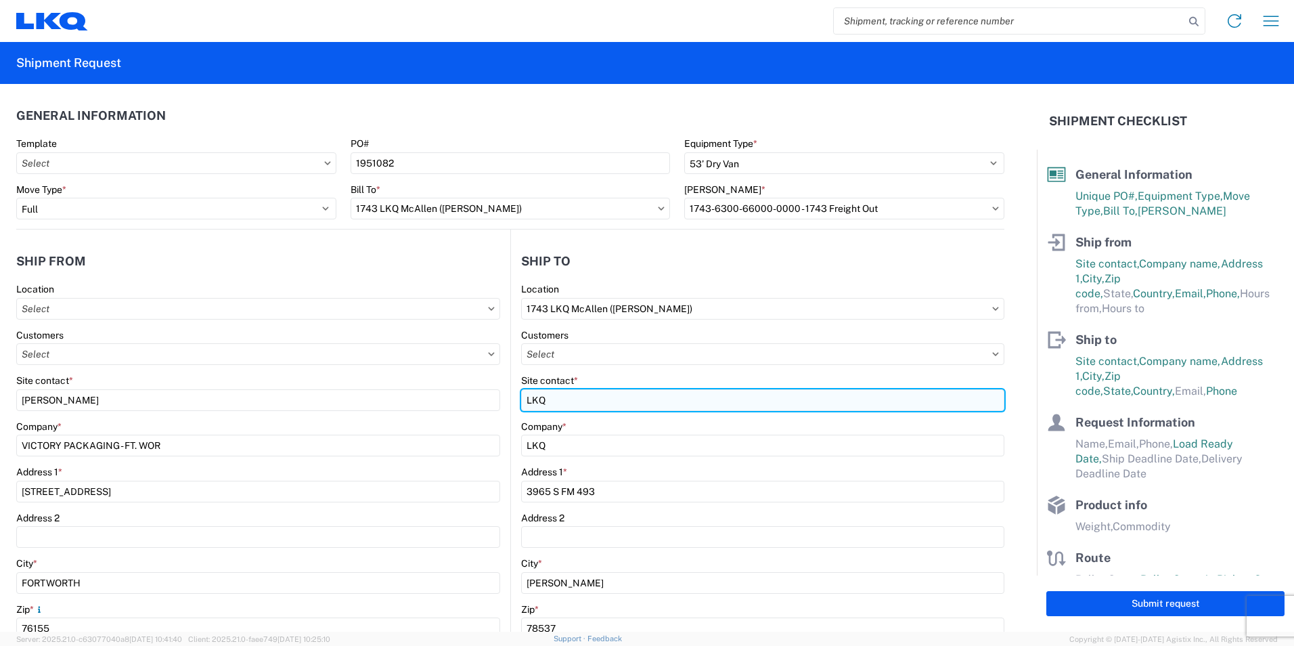
click at [584, 397] on input "LKQ" at bounding box center [762, 400] width 483 height 22
type input "L"
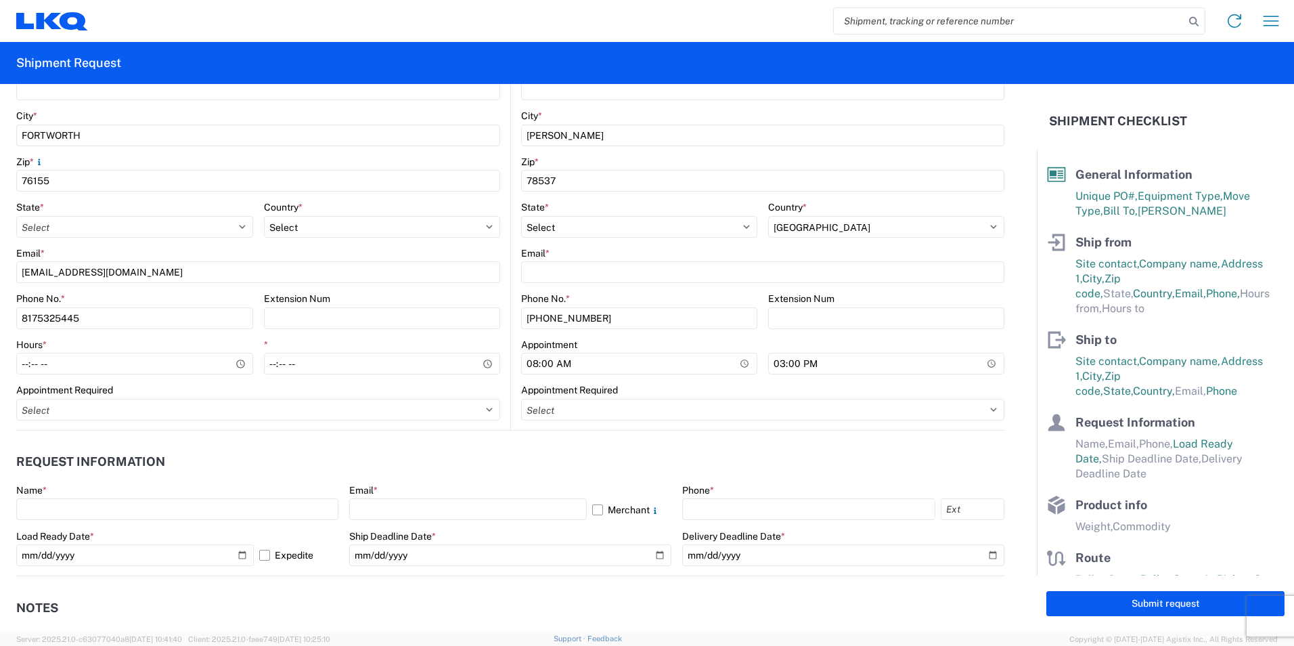
scroll to position [474, 0]
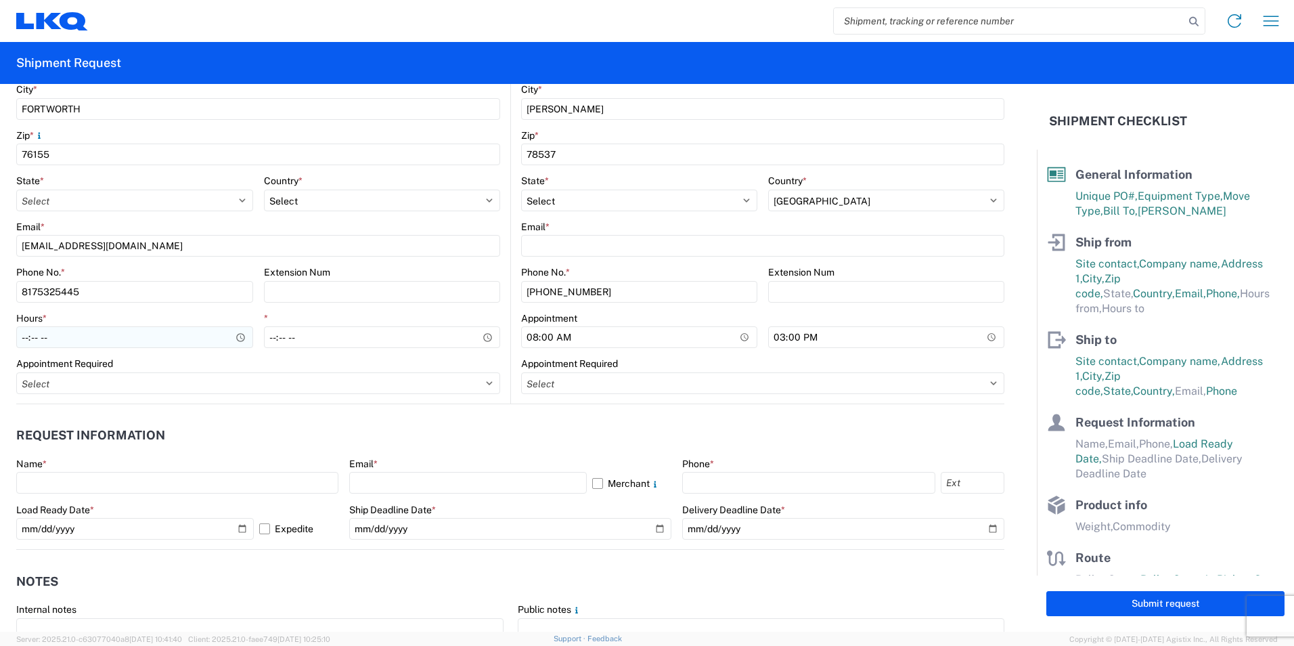
type input "SHIPPING AND RECEIVING"
click at [25, 341] on input "Hours *" at bounding box center [134, 337] width 237 height 22
type input "08:00"
click at [270, 341] on input "*" at bounding box center [382, 337] width 237 height 22
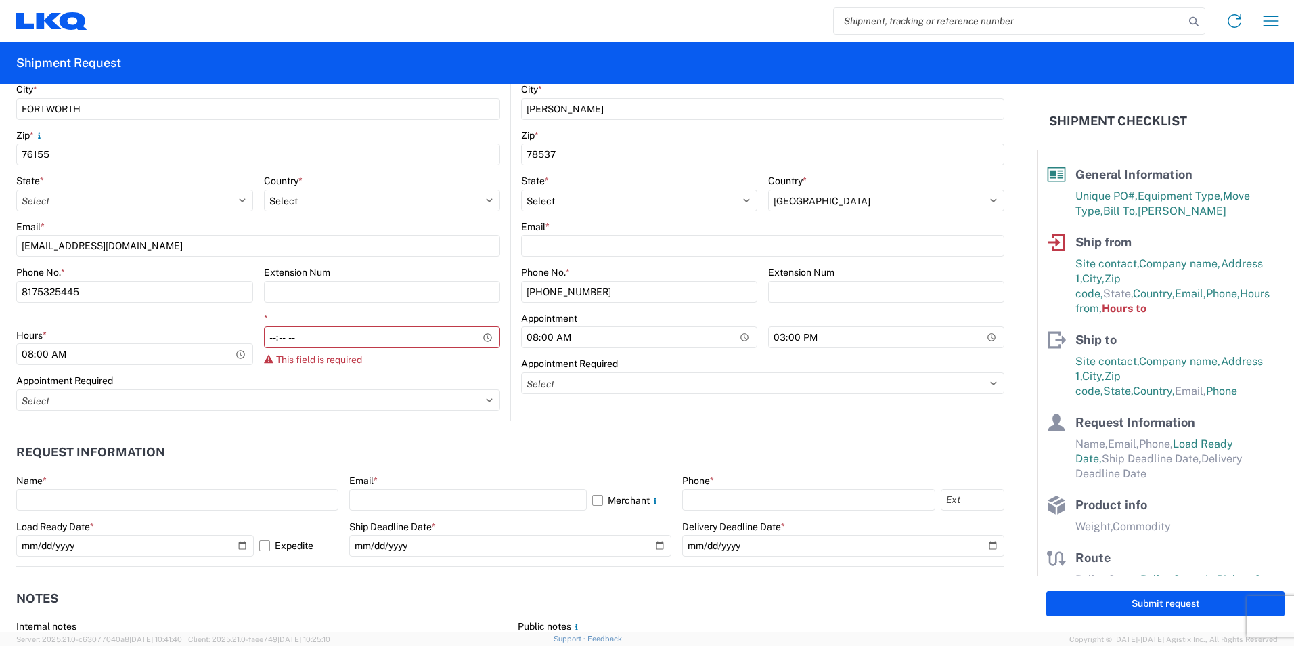
click at [353, 359] on div "Location Customers Site contact * [PERSON_NAME] Company * VICTORY PACKAGING - F…" at bounding box center [258, 114] width 484 height 611
click at [324, 341] on input "*" at bounding box center [382, 337] width 237 height 22
click at [313, 340] on input "*" at bounding box center [382, 337] width 237 height 22
click at [301, 342] on input "*" at bounding box center [382, 337] width 237 height 22
type input "17:00"
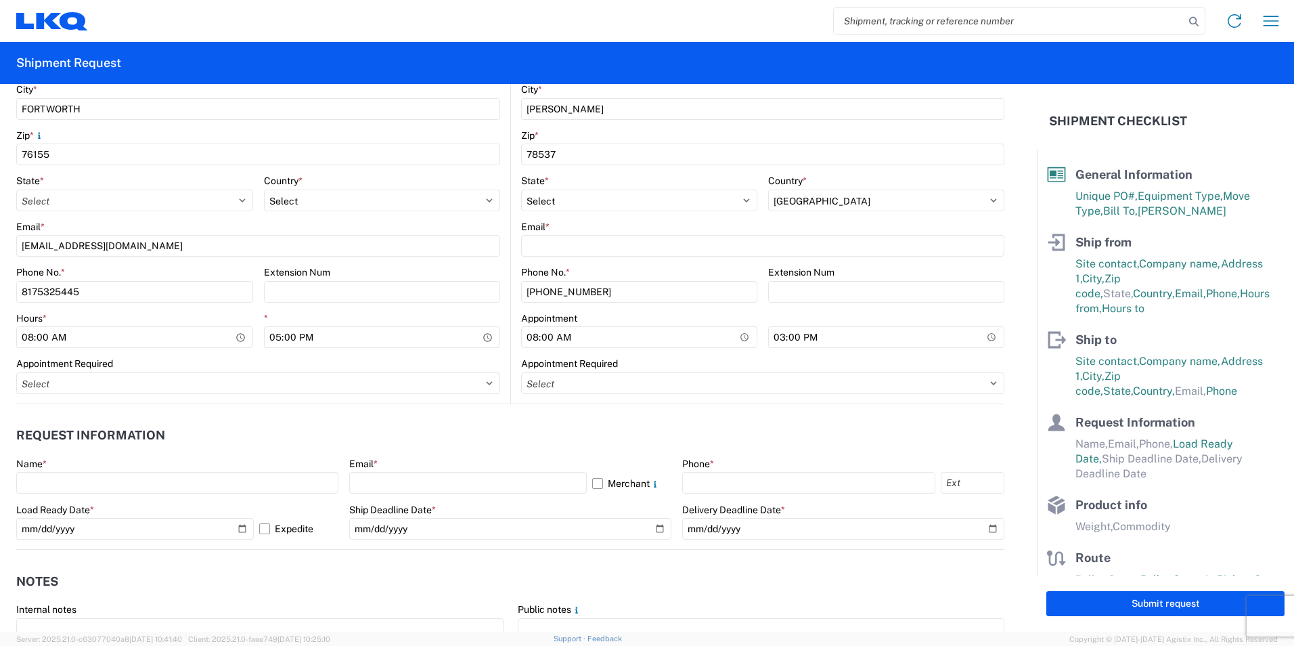
click at [495, 449] on header "Request Information" at bounding box center [510, 435] width 988 height 30
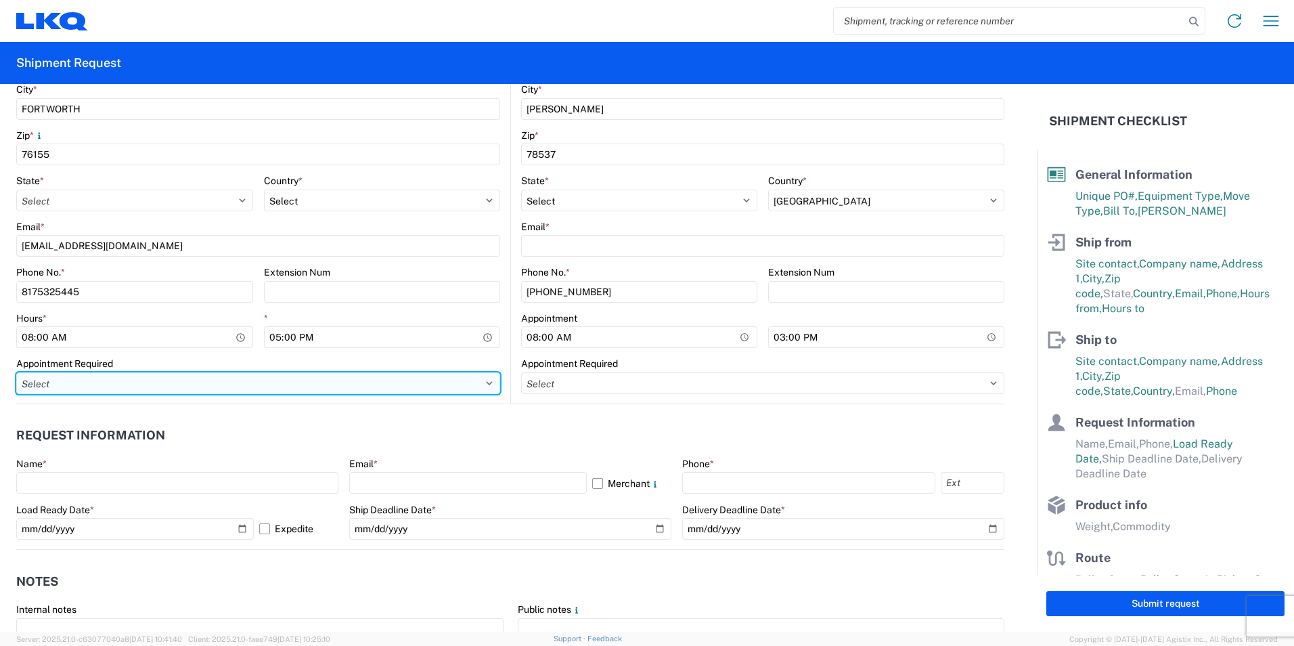
click at [468, 376] on select "Select Appt Required Appt Not Required Appt - First available" at bounding box center [258, 383] width 484 height 22
select select "apptNotRequired"
click at [16, 372] on select "Select Appt Required Appt Not Required Appt - First available" at bounding box center [258, 383] width 484 height 22
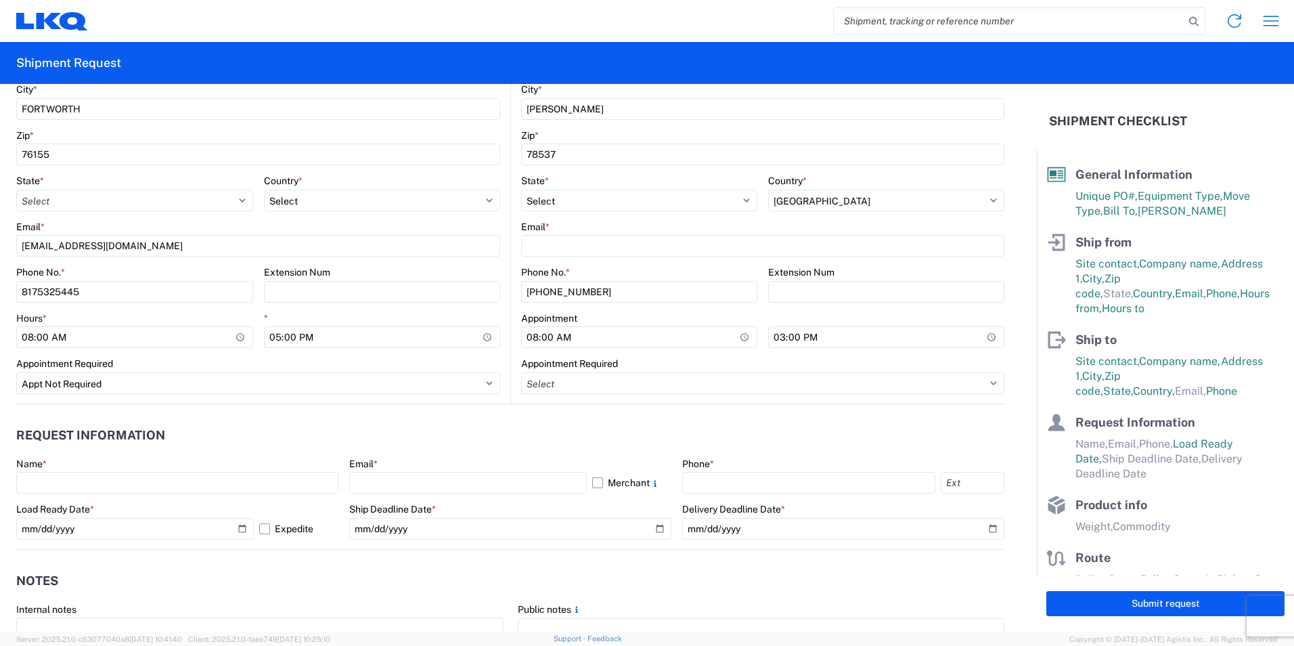
click at [600, 420] on header "Request Information" at bounding box center [510, 435] width 988 height 30
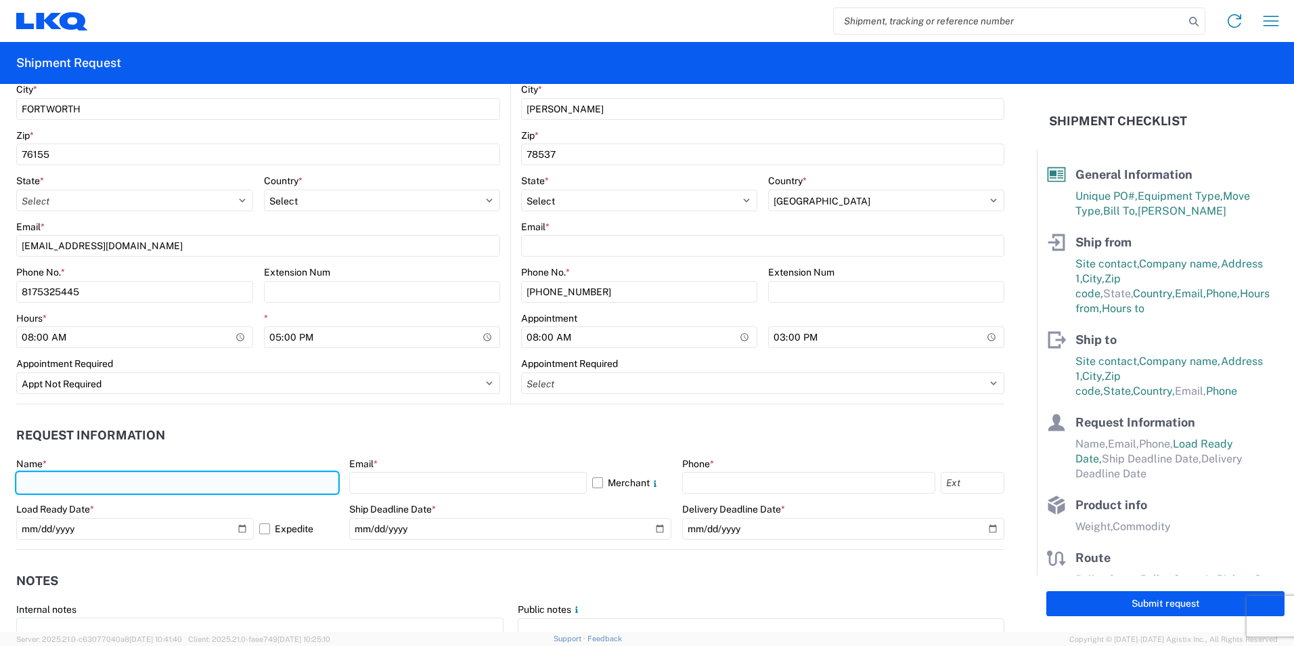
click at [104, 477] on input "text" at bounding box center [177, 483] width 322 height 22
type input "[PERSON_NAME]"
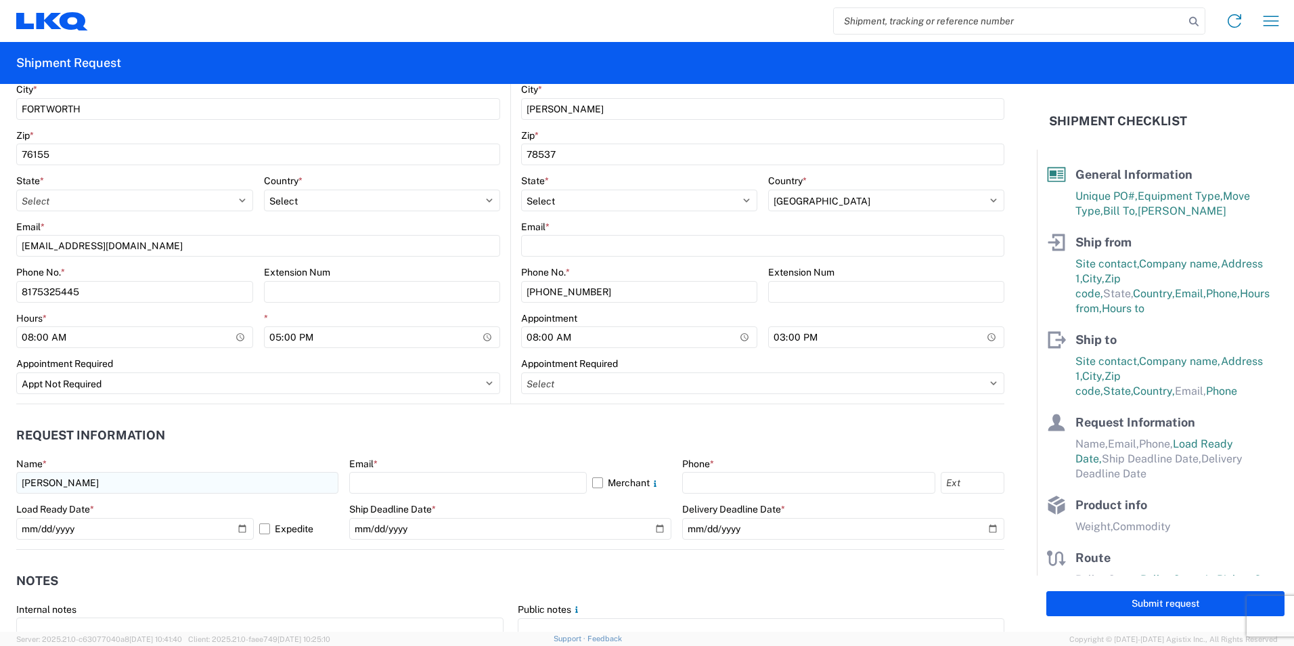
type input "SUITE 100"
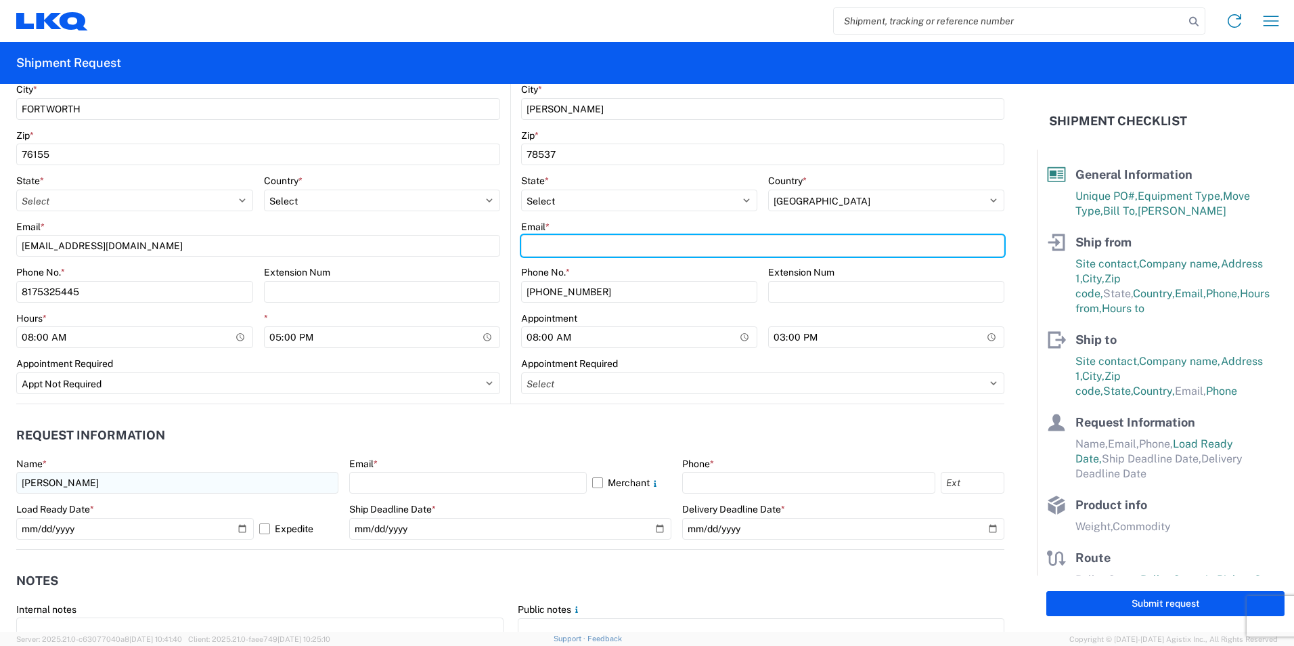
type input "[EMAIL_ADDRESS][DOMAIN_NAME]"
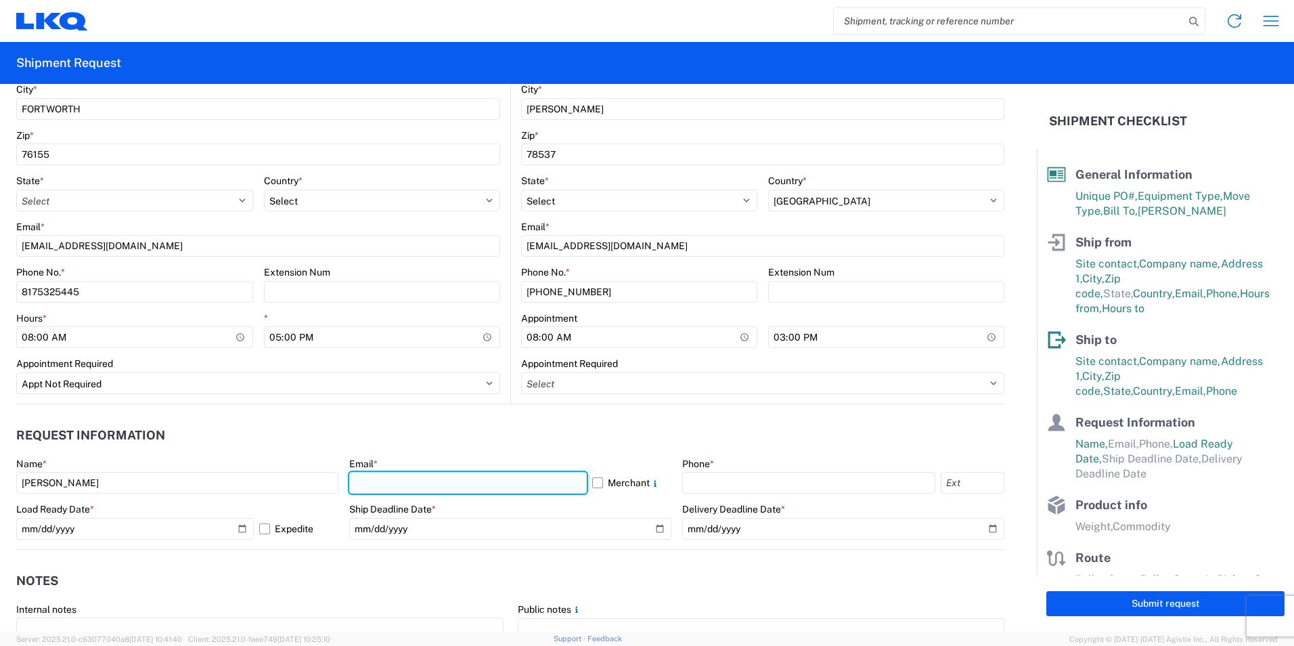
click at [441, 485] on input "text" at bounding box center [468, 483] width 238 height 22
type input "[EMAIL_ADDRESS][DOMAIN_NAME]"
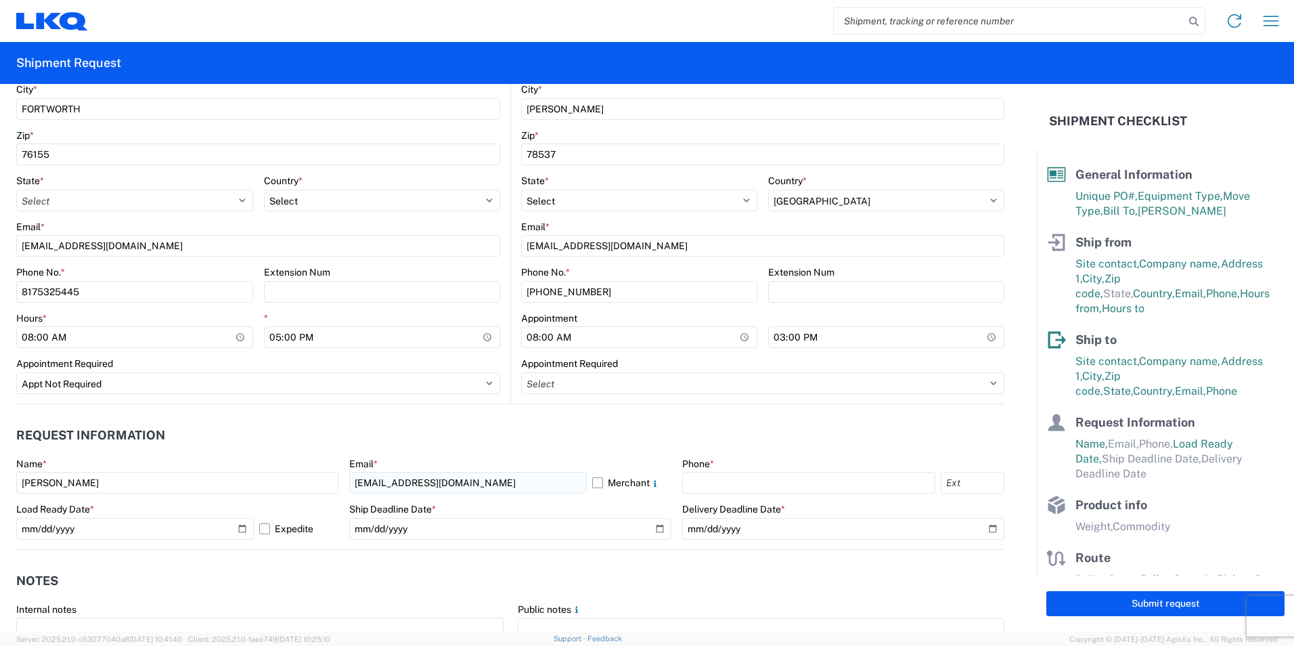
type input "8175325445"
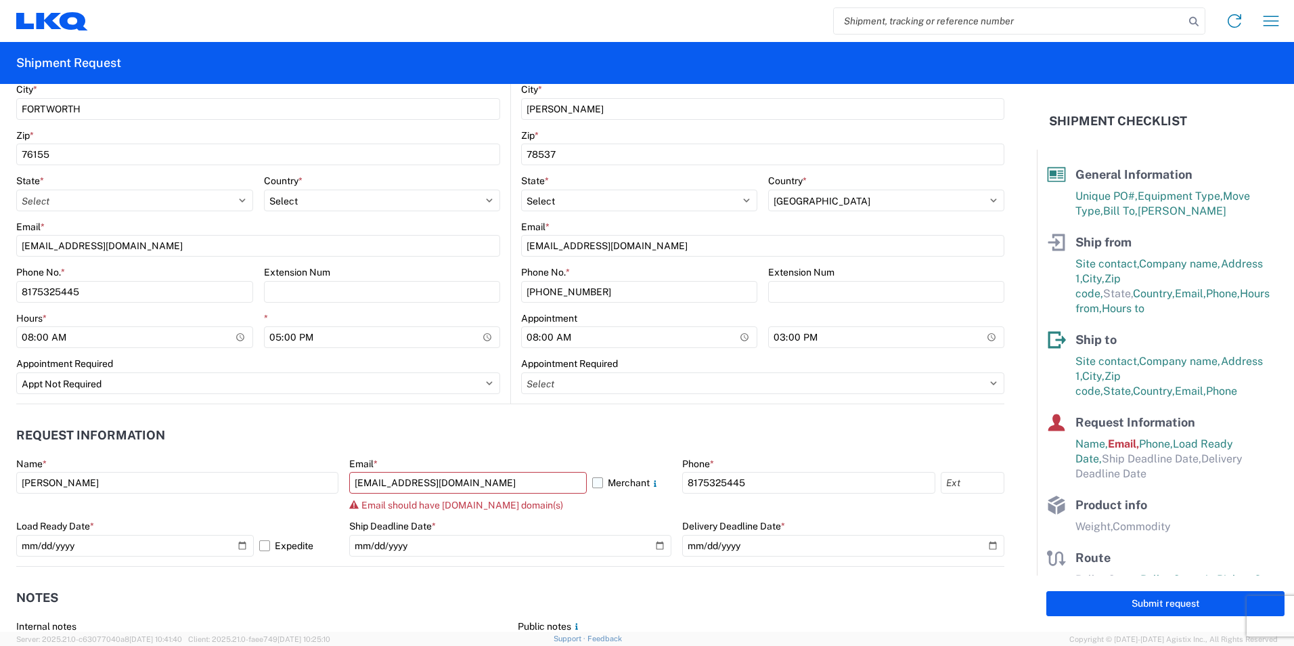
click at [594, 486] on label "Merchant" at bounding box center [631, 483] width 79 height 22
click at [0, 0] on input "Merchant" at bounding box center [0, 0] width 0 height 0
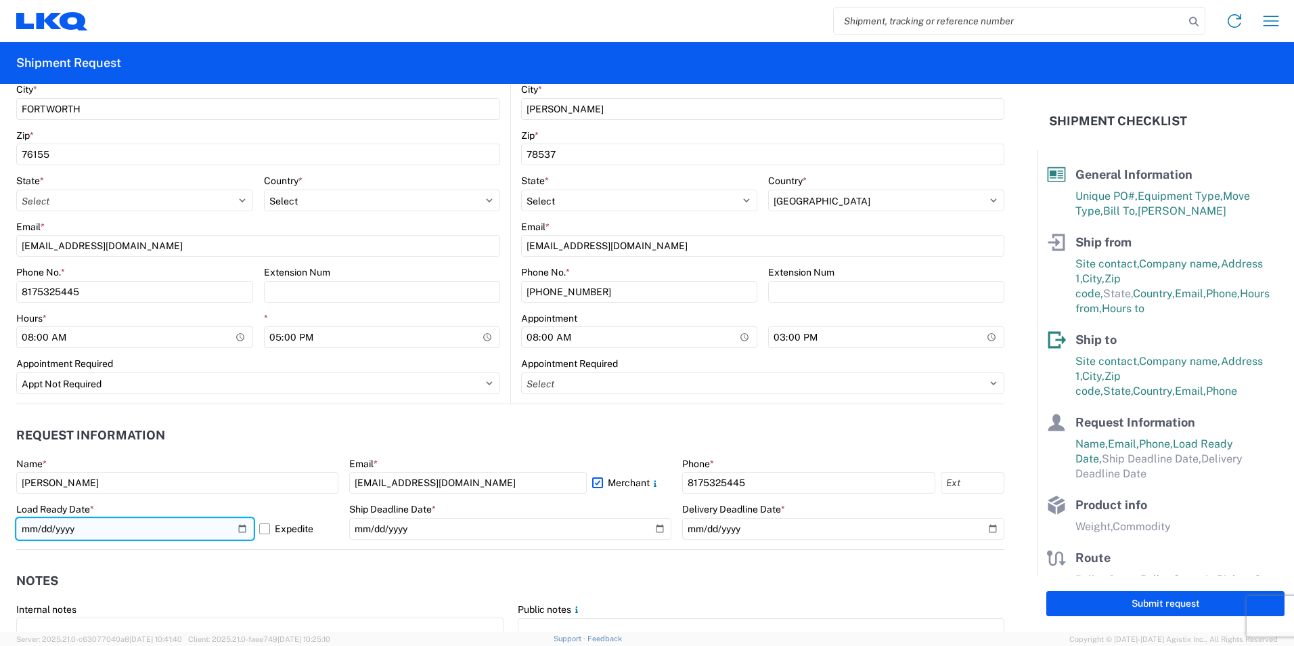
click at [241, 531] on input "[DATE]" at bounding box center [135, 529] width 238 height 22
type input "[DATE]"
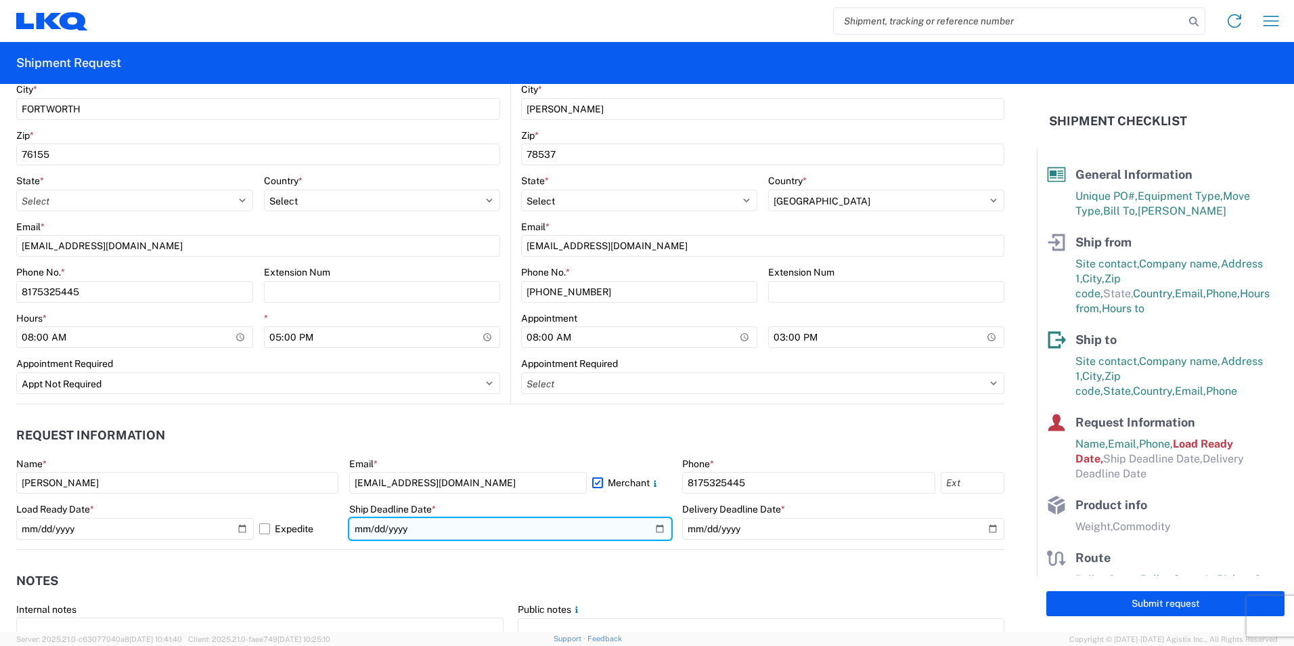
click at [655, 529] on input "date" at bounding box center [510, 529] width 322 height 22
click at [650, 529] on input "date" at bounding box center [510, 529] width 322 height 22
click at [359, 531] on input "date" at bounding box center [510, 529] width 322 height 22
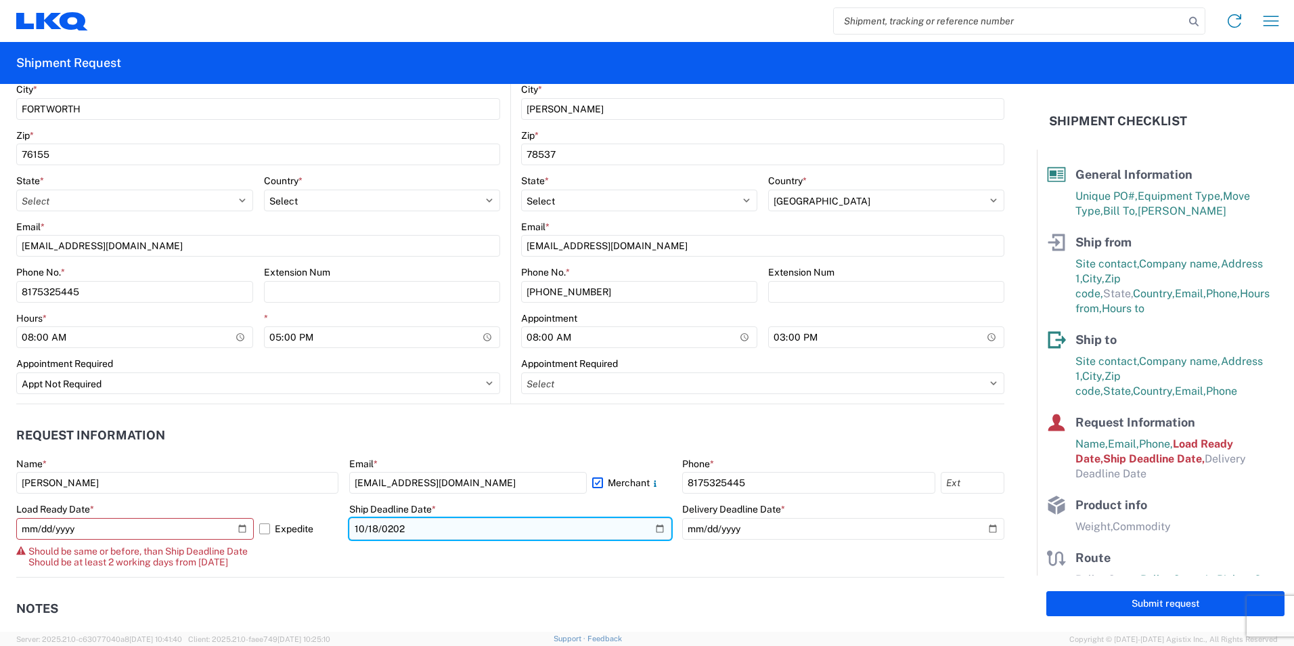
type input "[DATE]"
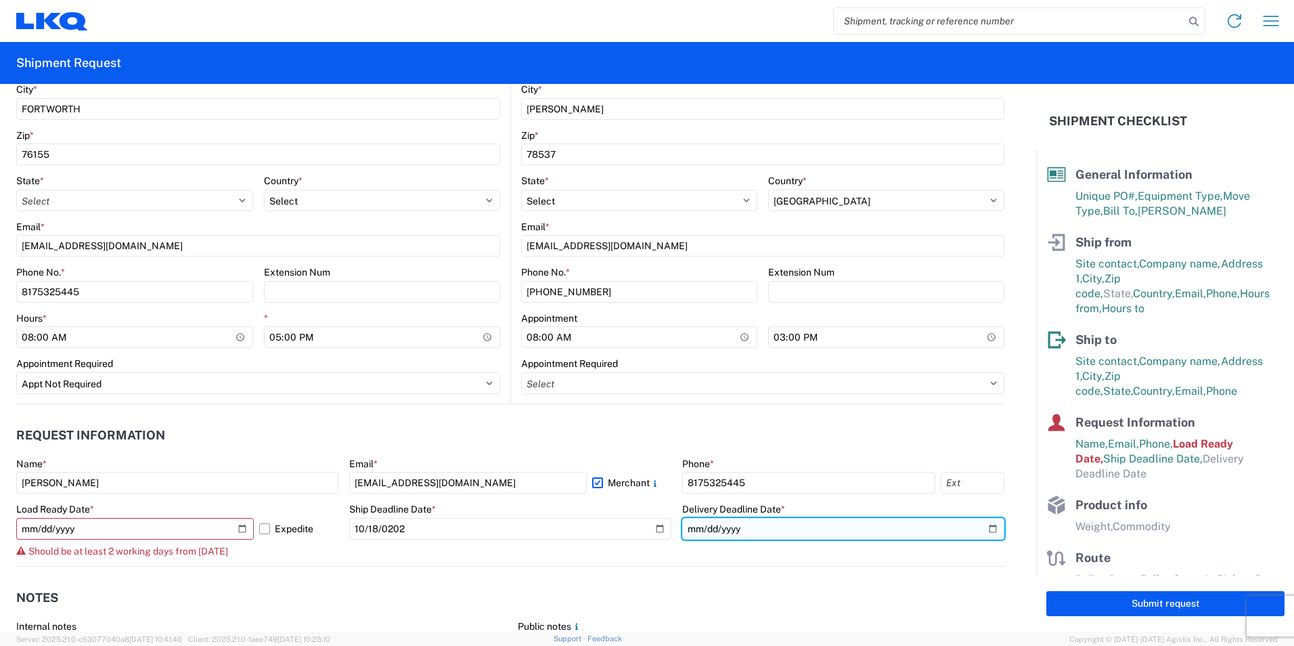
click at [695, 532] on input "date" at bounding box center [843, 529] width 322 height 22
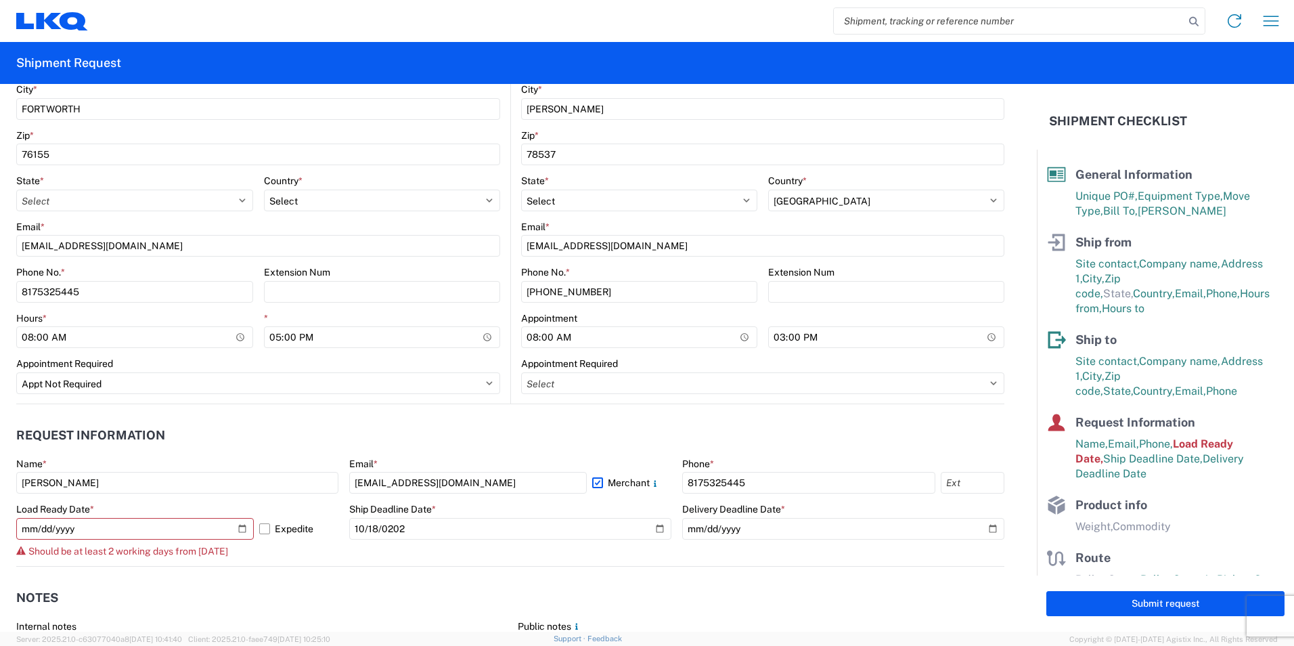
click at [640, 546] on agx-form-control-wrapper-v2 "Ship Deadline Date * [DATE]" at bounding box center [510, 534] width 322 height 63
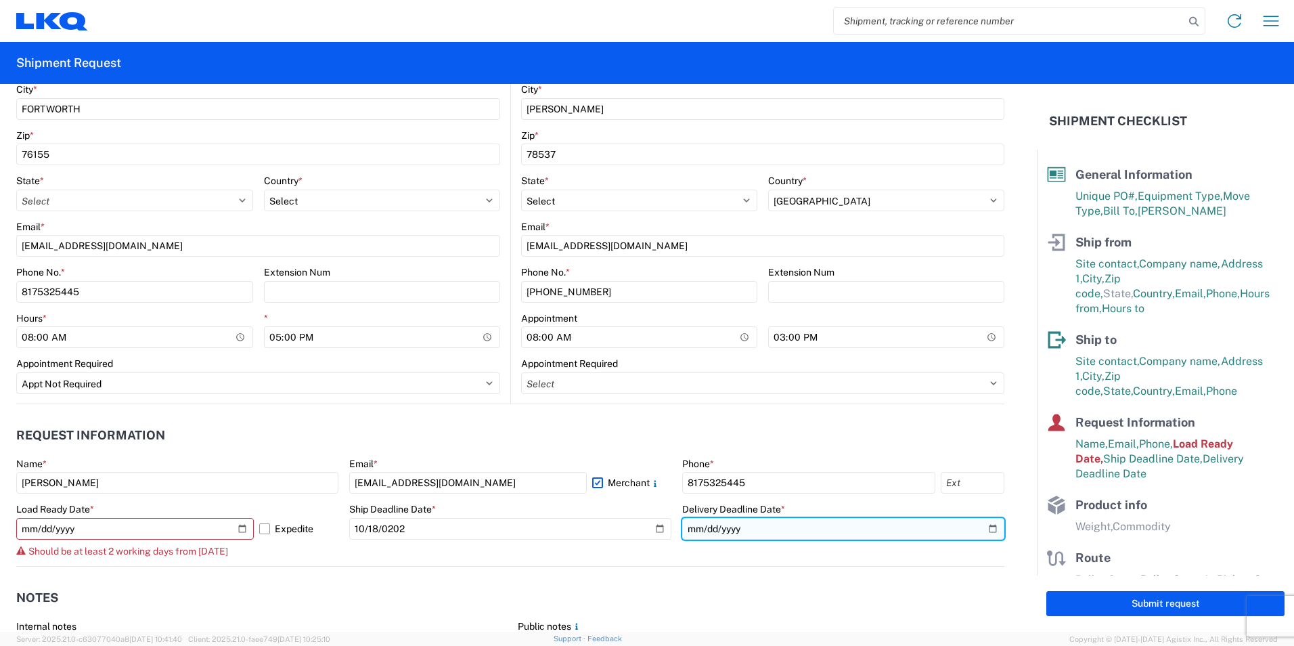
click at [703, 524] on input "[DATE]" at bounding box center [843, 529] width 322 height 22
type input "[DATE]"
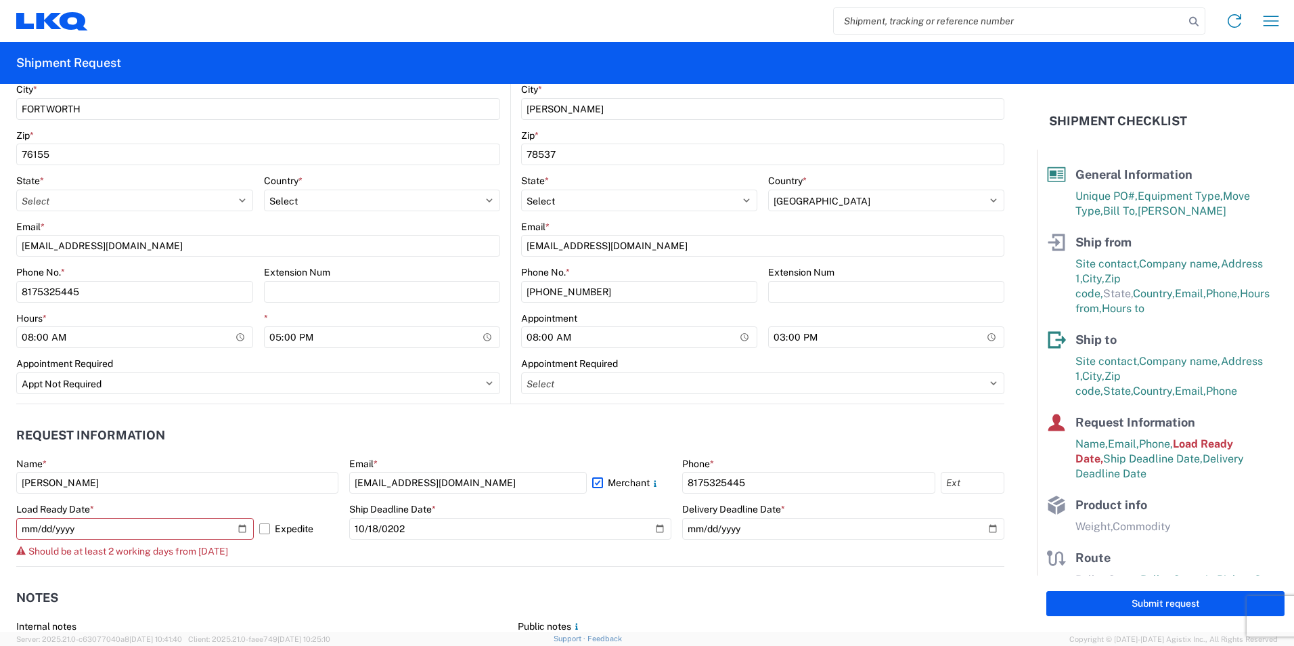
click at [497, 556] on agx-form-control-wrapper-v2 "Ship Deadline Date * [DATE]" at bounding box center [510, 534] width 322 height 63
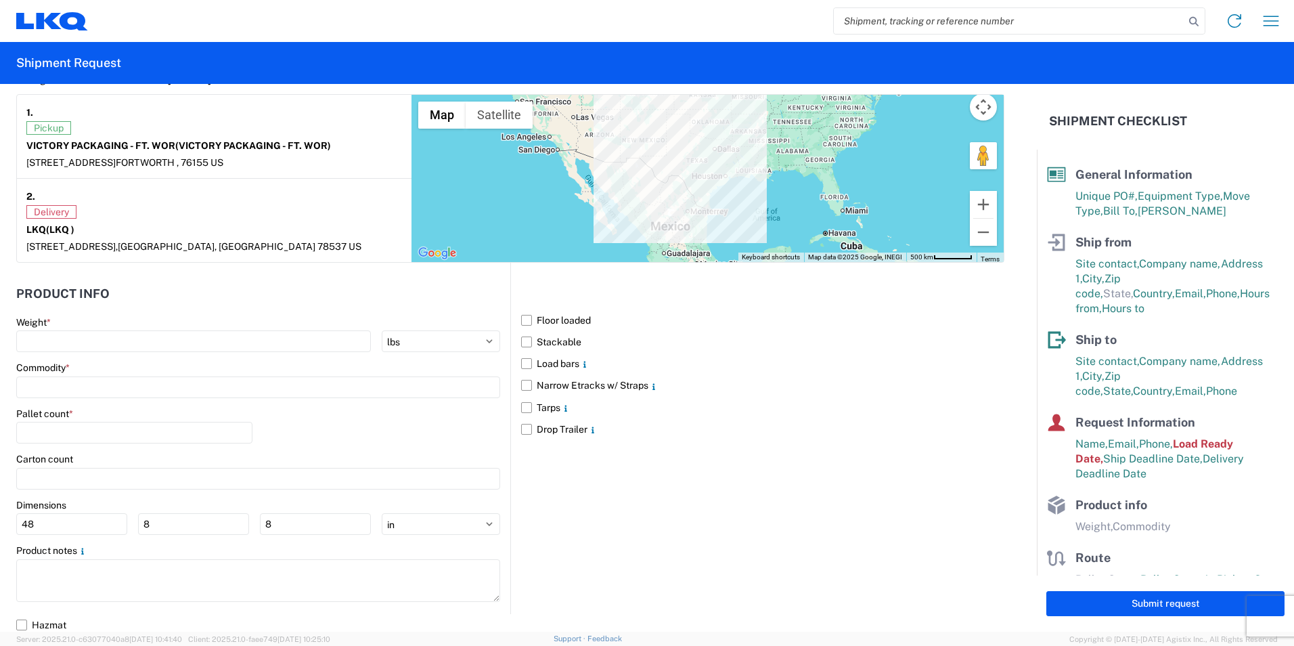
scroll to position [1173, 0]
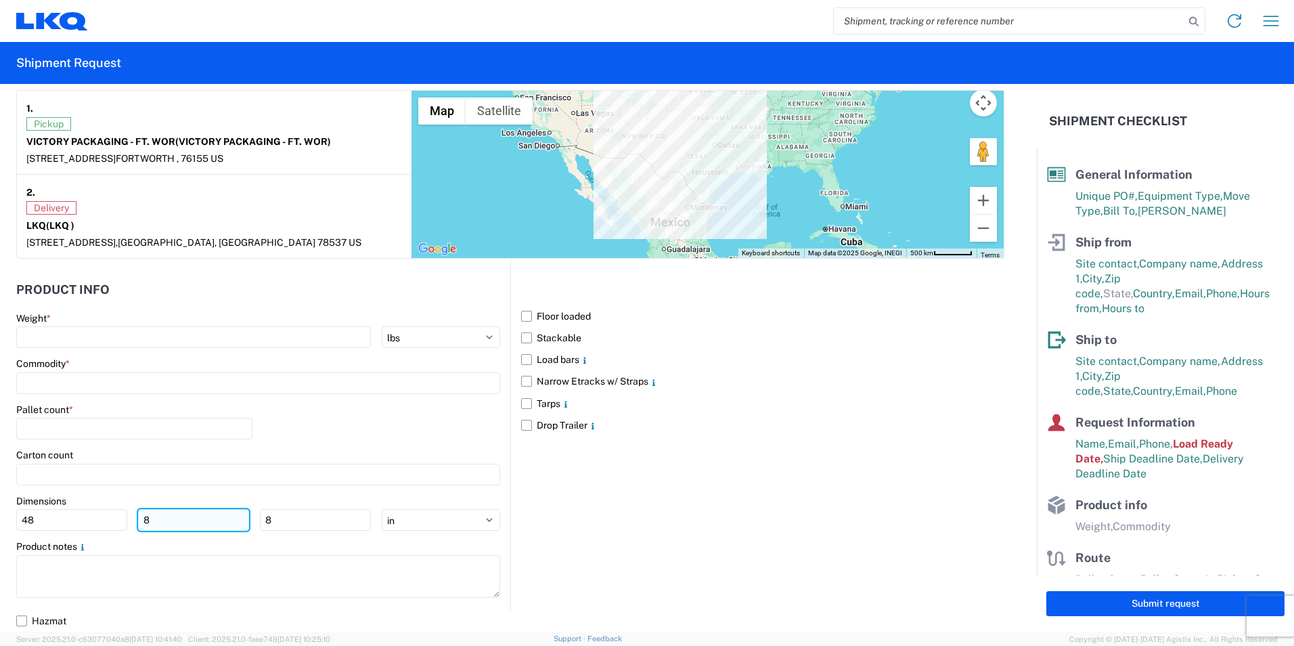
click at [168, 522] on input "8" at bounding box center [193, 520] width 111 height 22
type input "40"
click at [299, 530] on input "8" at bounding box center [315, 520] width 111 height 22
type input "4"
type input "125"
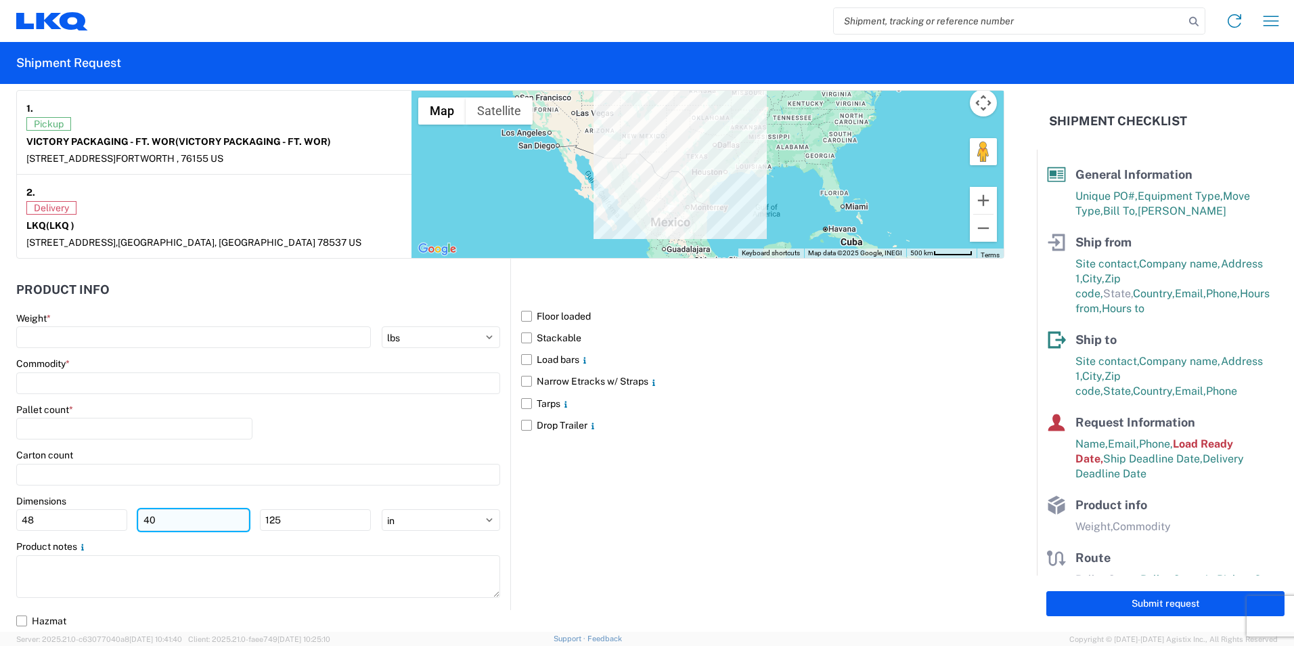
click at [185, 523] on input "40" at bounding box center [193, 520] width 111 height 22
type input "4"
type input "12"
click at [258, 541] on div "Product notes" at bounding box center [258, 546] width 484 height 12
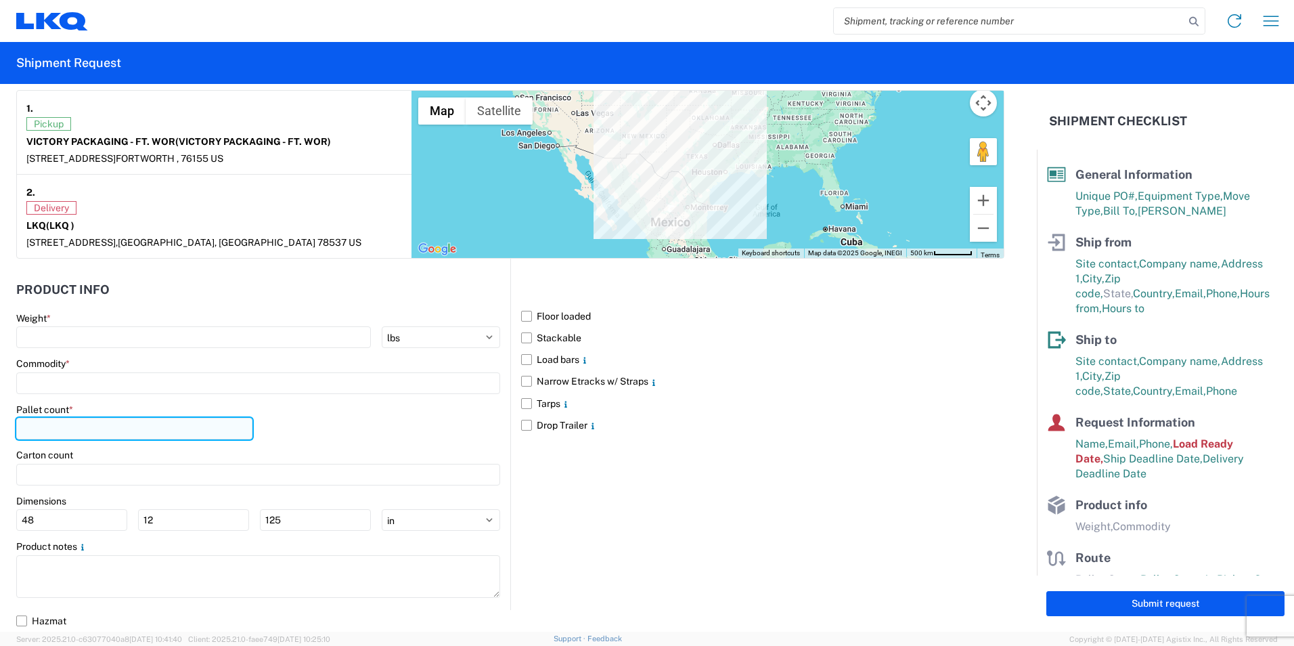
click at [68, 429] on input "number" at bounding box center [134, 429] width 236 height 22
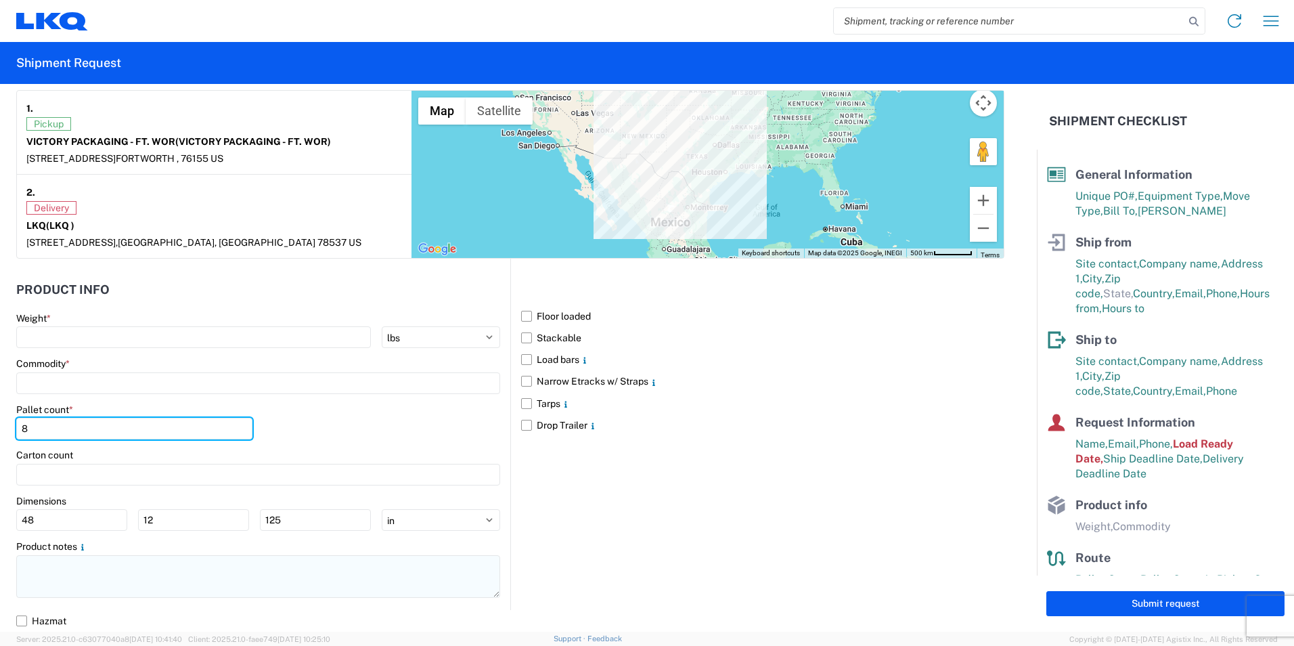
type input "8"
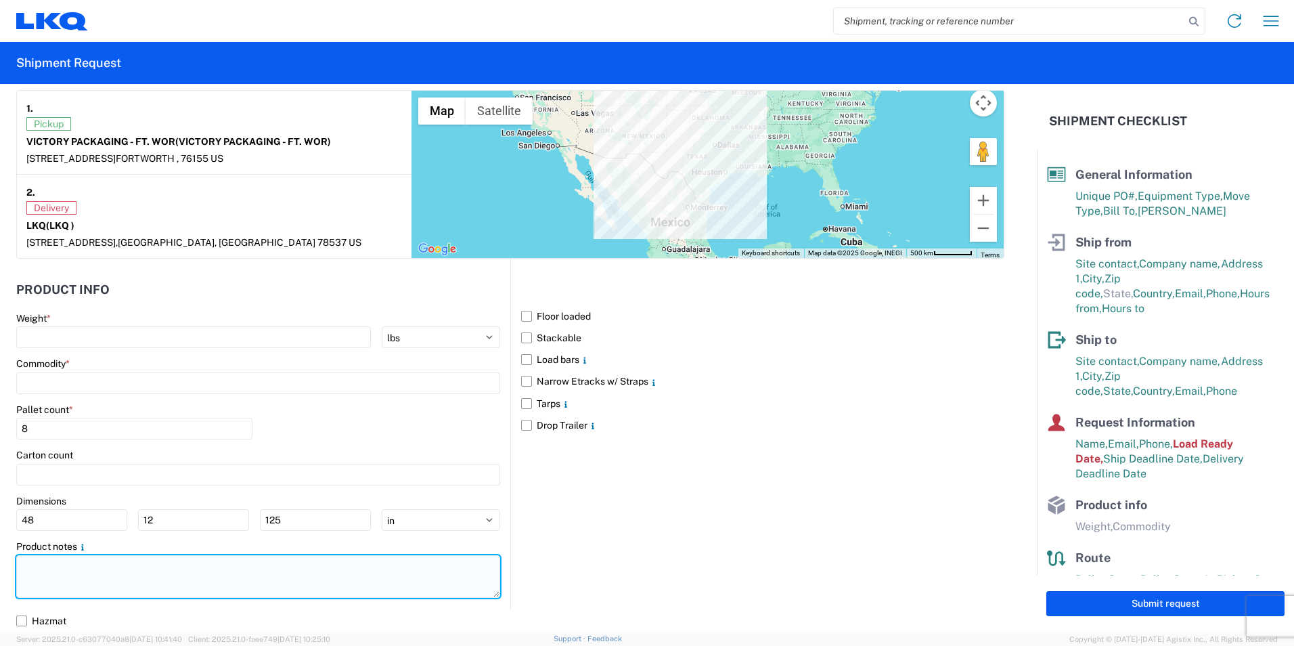
click at [56, 582] on textarea at bounding box center [258, 576] width 484 height 43
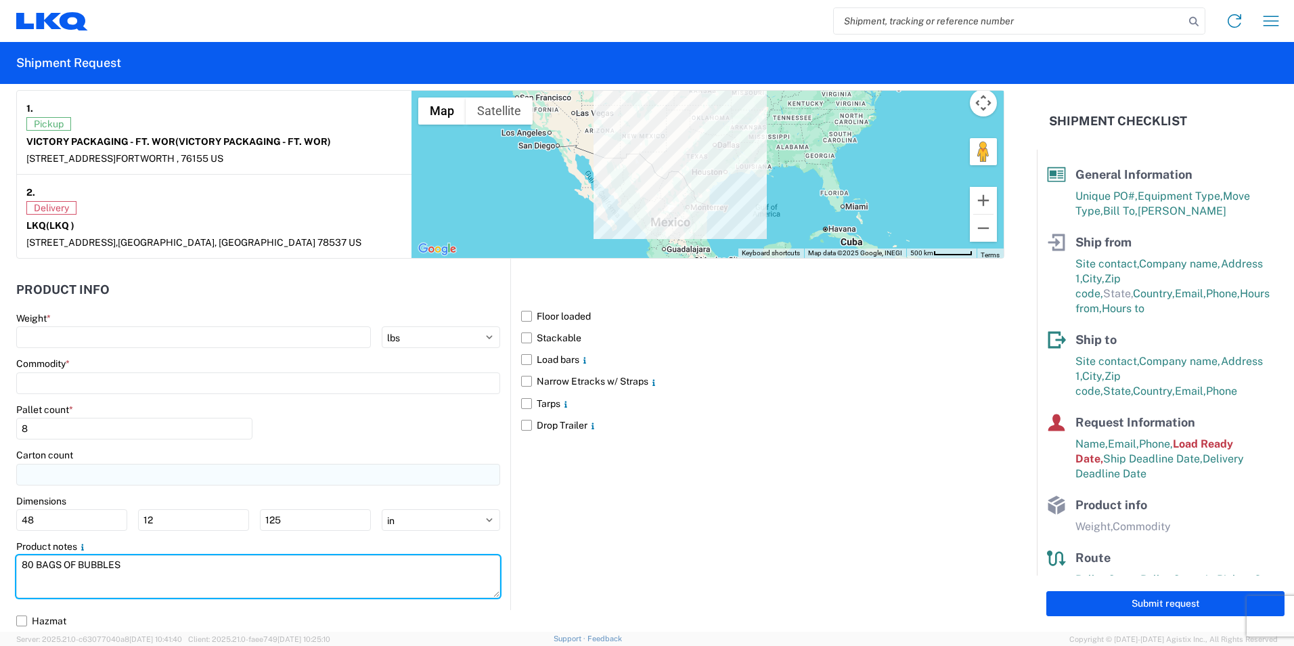
type textarea "80 BAGS OF BUBBLES"
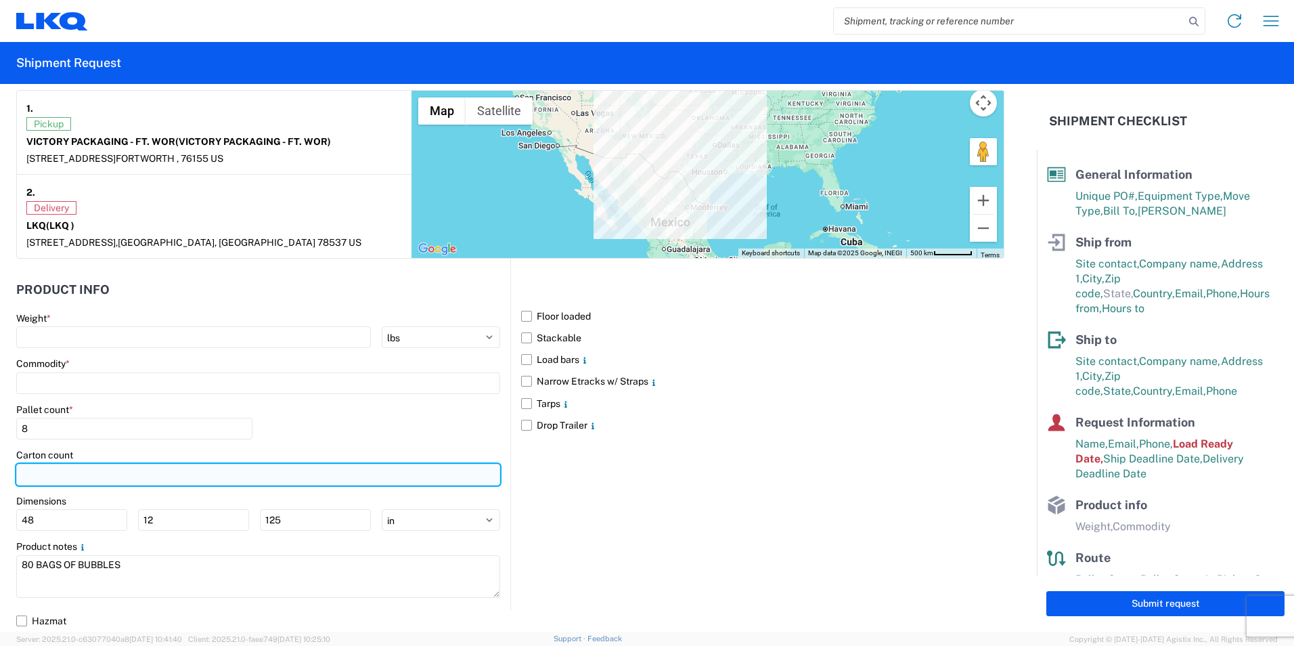
click at [81, 477] on input "number" at bounding box center [258, 475] width 484 height 22
type input "80"
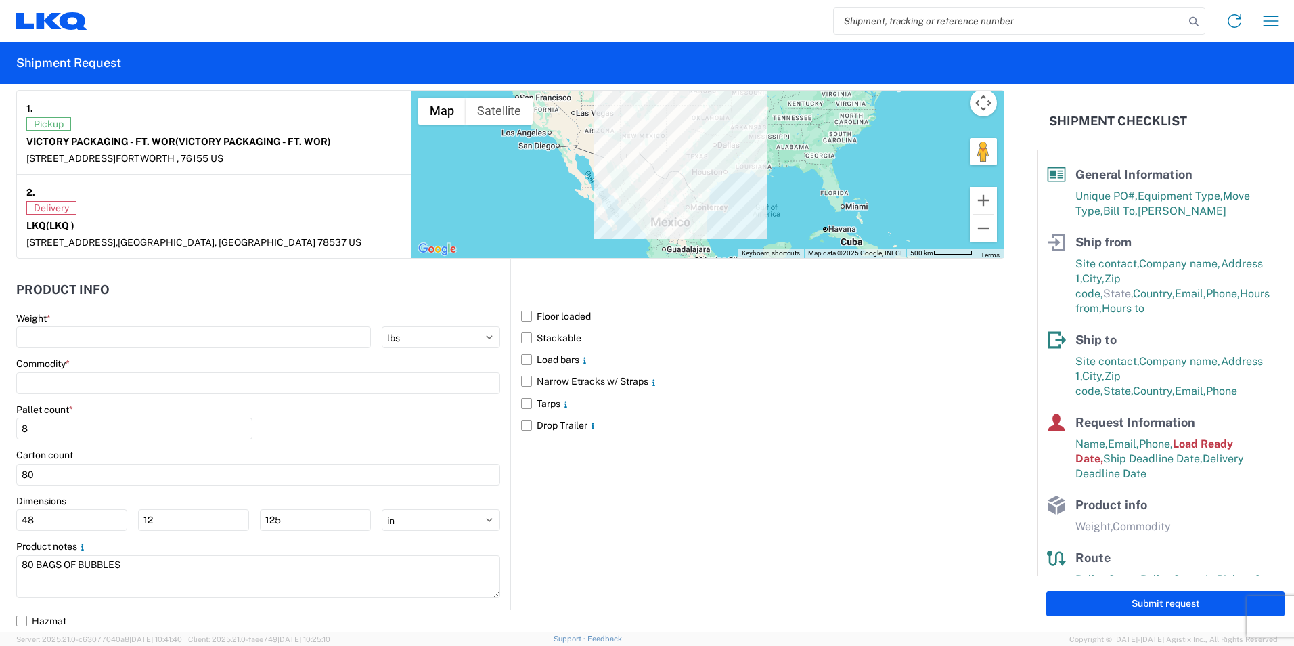
click at [339, 431] on div "Pallet count * 8" at bounding box center [258, 426] width 484 height 46
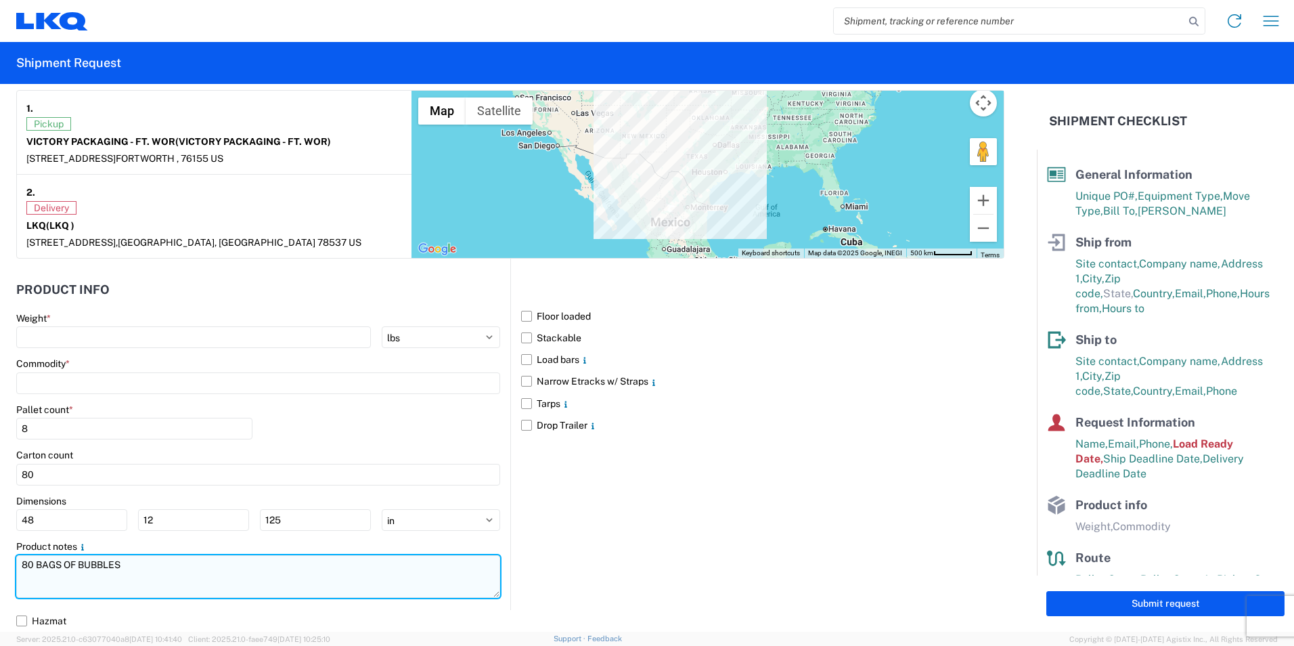
click at [134, 566] on textarea "80 BAGS OF BUBBLES" at bounding box center [258, 576] width 484 height 43
click at [125, 567] on textarea "80 BAGS OF BUBBLES 1/2 48 X 125" at bounding box center [258, 576] width 484 height 43
type textarea "80 BAGS OF BUBBLES 1/2 48 X 125"
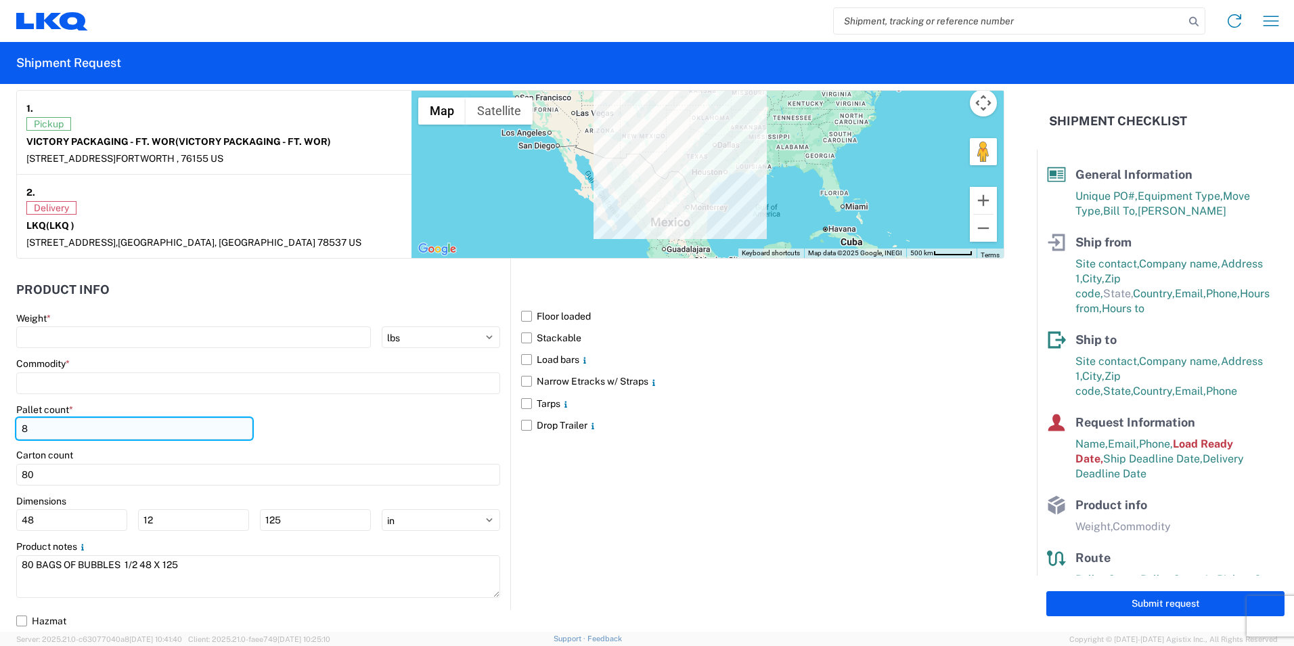
click at [70, 433] on input "8" at bounding box center [134, 429] width 236 height 22
type input "10"
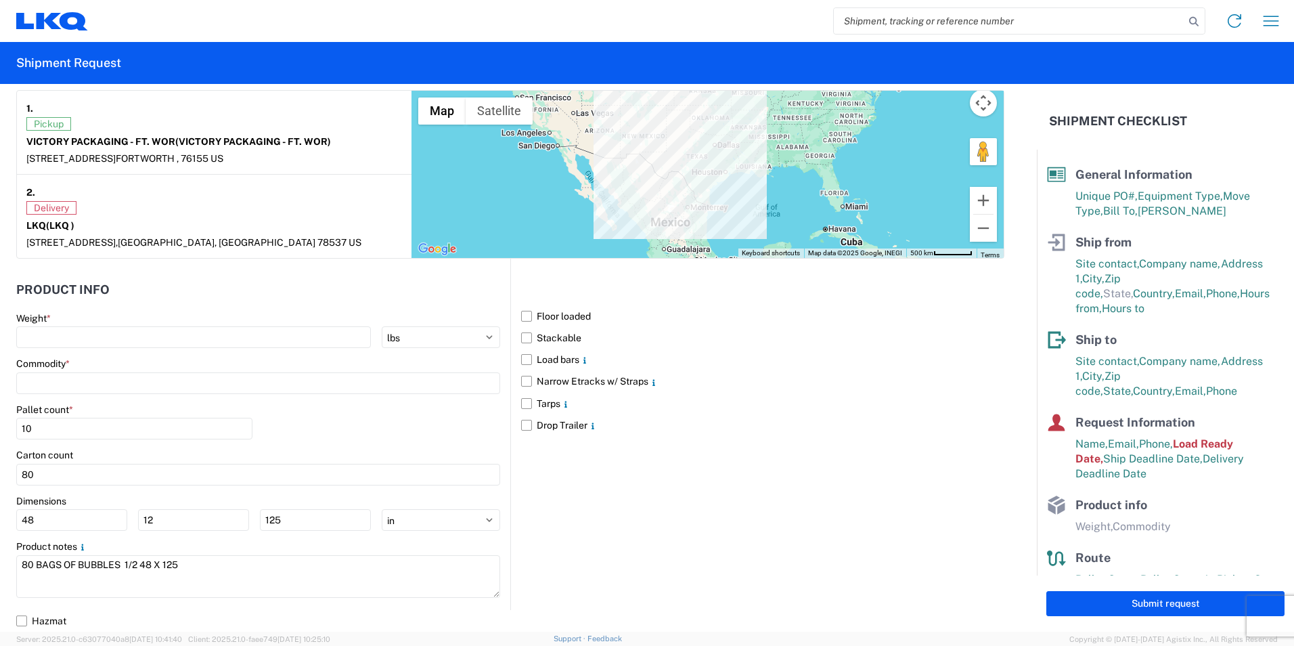
click at [367, 437] on div "Pallet count * 10" at bounding box center [258, 426] width 484 height 46
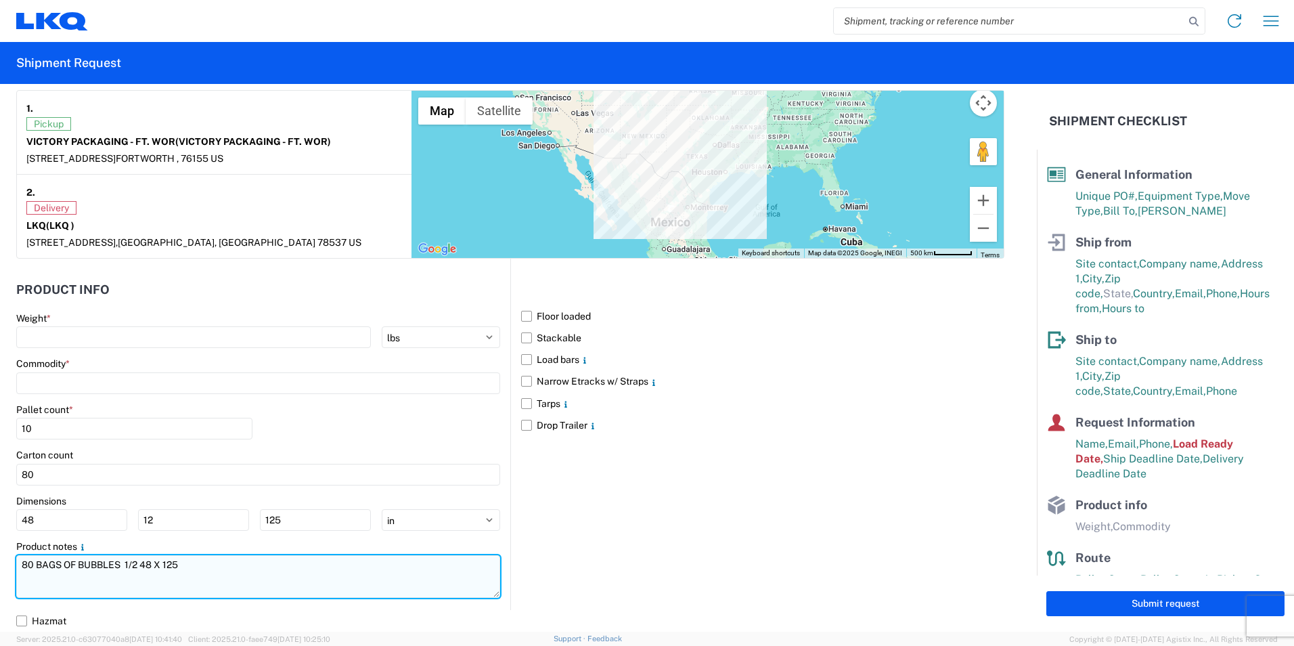
click at [206, 566] on textarea "80 BAGS OF BUBBLES 1/2 48 X 125" at bounding box center [258, 576] width 484 height 43
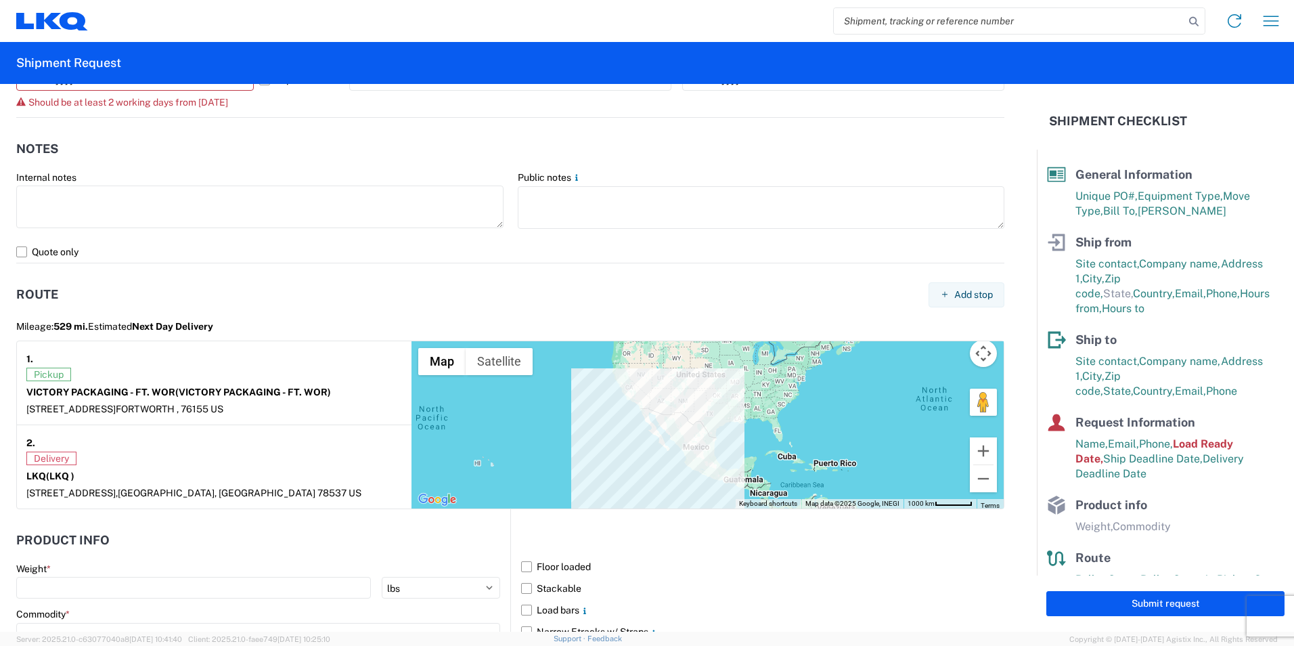
scroll to position [699, 0]
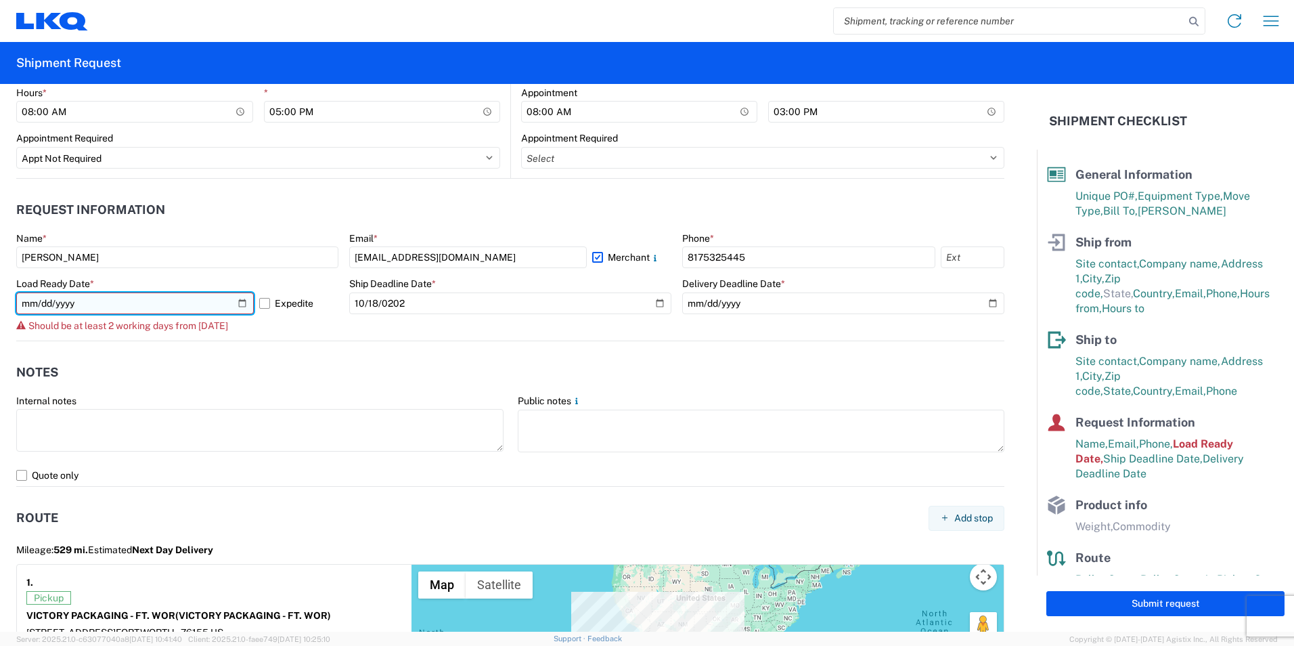
click at [239, 304] on input "[DATE]" at bounding box center [135, 303] width 238 height 22
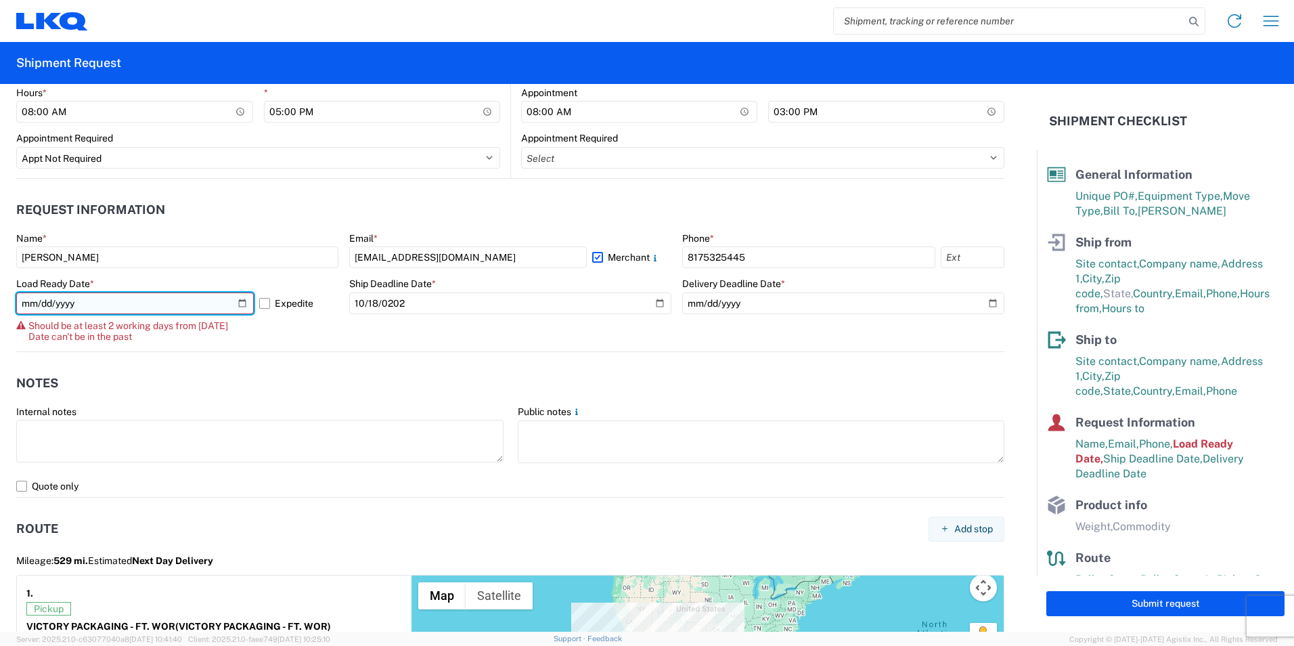
click at [236, 301] on input "[DATE]" at bounding box center [135, 303] width 238 height 22
click at [241, 305] on input "[DATE]" at bounding box center [135, 303] width 238 height 22
click at [241, 298] on input "[DATE]" at bounding box center [135, 303] width 238 height 22
click at [241, 303] on input "[DATE]" at bounding box center [135, 303] width 238 height 22
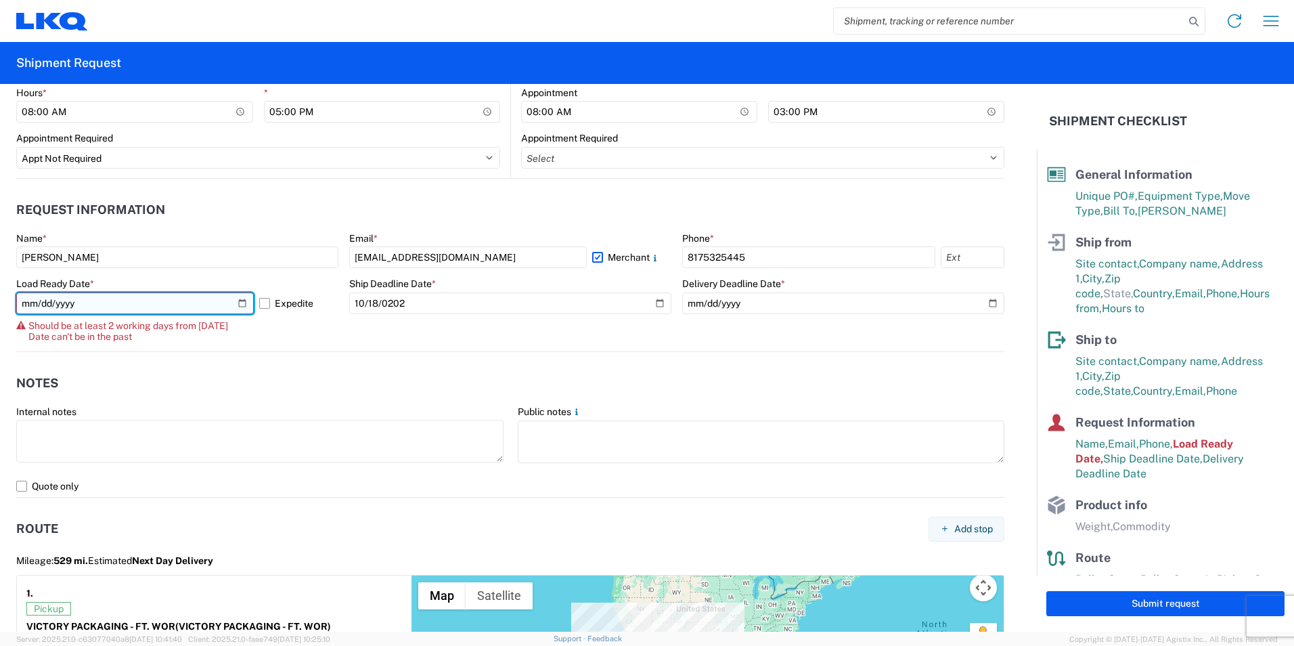
click at [44, 299] on input "[DATE]" at bounding box center [135, 303] width 238 height 22
click at [44, 301] on input "[DATE]" at bounding box center [135, 303] width 238 height 22
click at [38, 307] on input "[DATE]" at bounding box center [135, 303] width 238 height 22
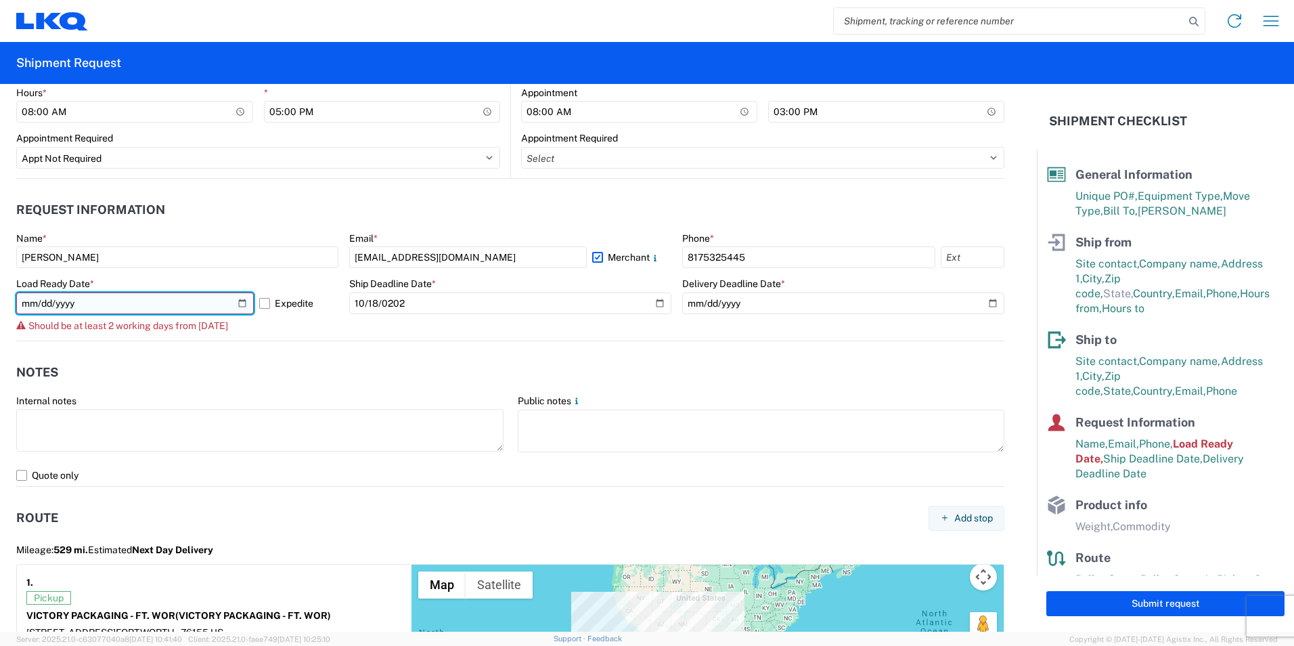
click at [146, 300] on input "[DATE]" at bounding box center [135, 303] width 238 height 22
click at [395, 322] on agx-form-control-wrapper-v2 "Ship Deadline Date * [DATE]" at bounding box center [510, 309] width 322 height 63
click at [43, 299] on input "[DATE]" at bounding box center [135, 303] width 238 height 22
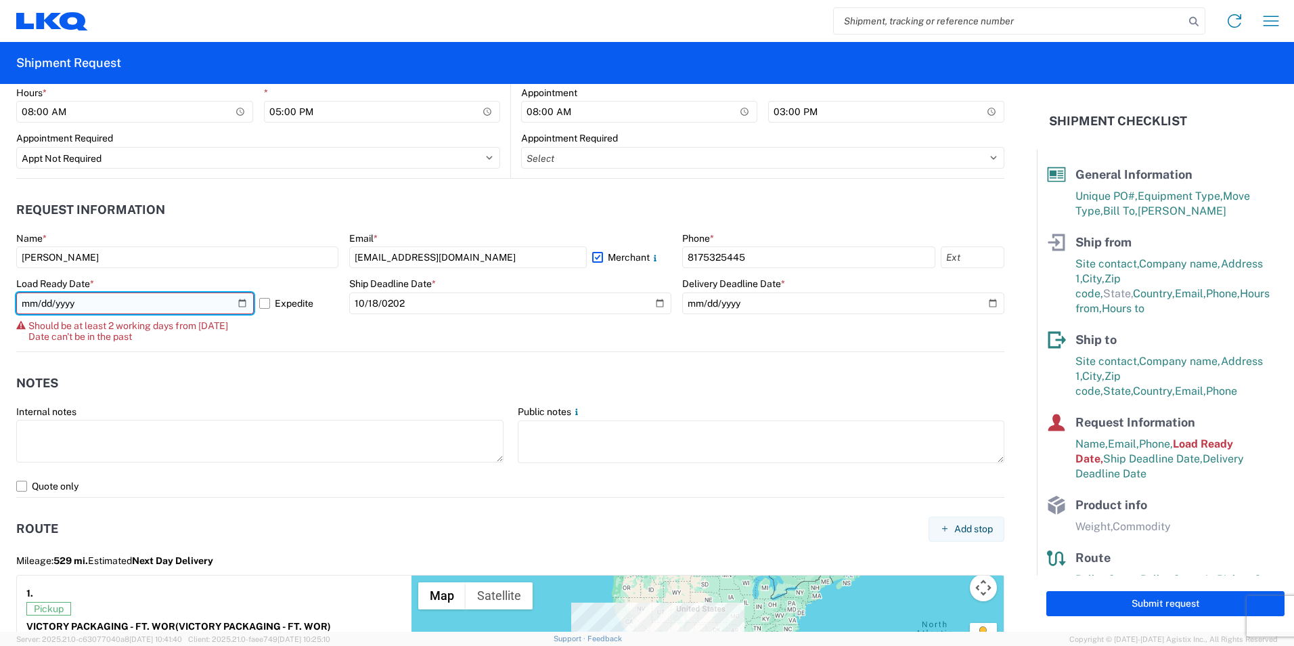
type input "[DATE]"
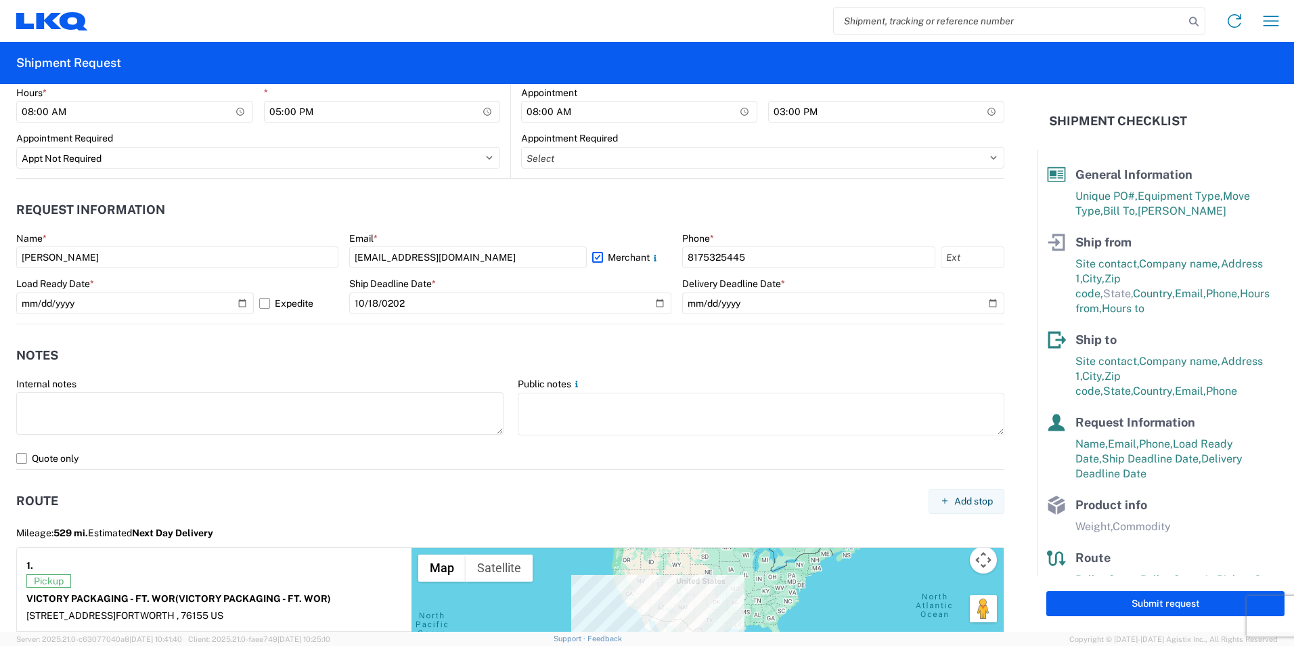
click at [256, 357] on header "Notes" at bounding box center [510, 356] width 988 height 30
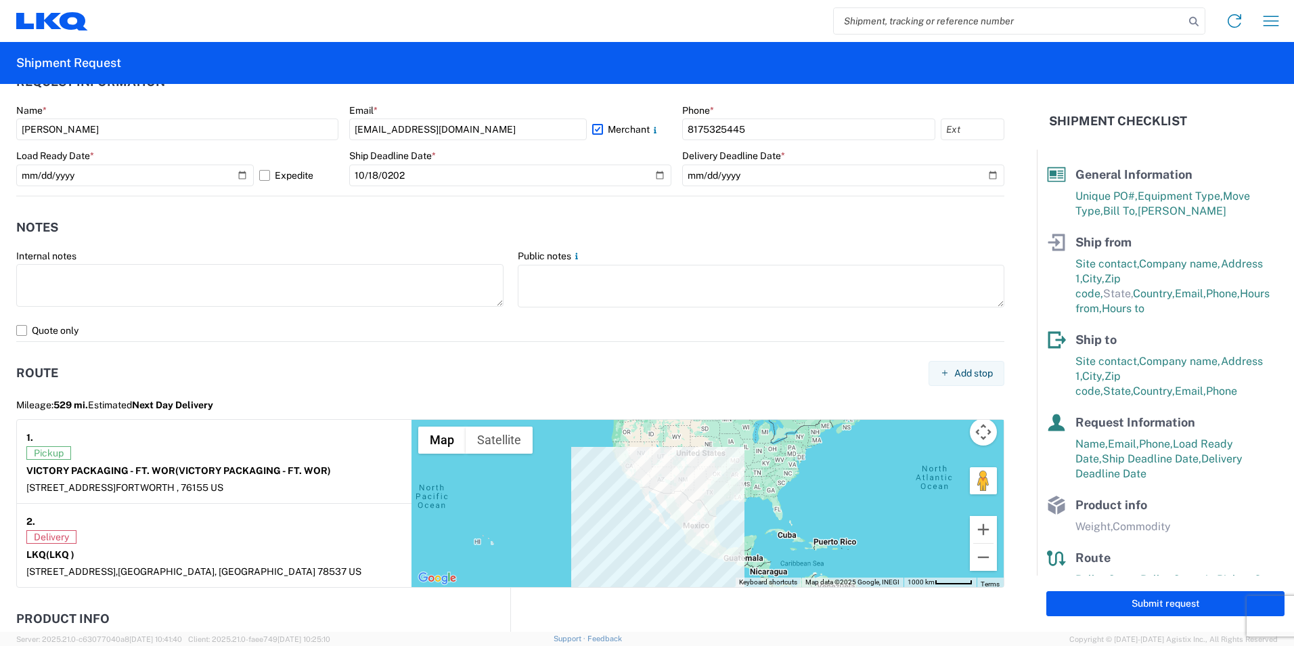
scroll to position [857, 0]
